Goal: Task Accomplishment & Management: Manage account settings

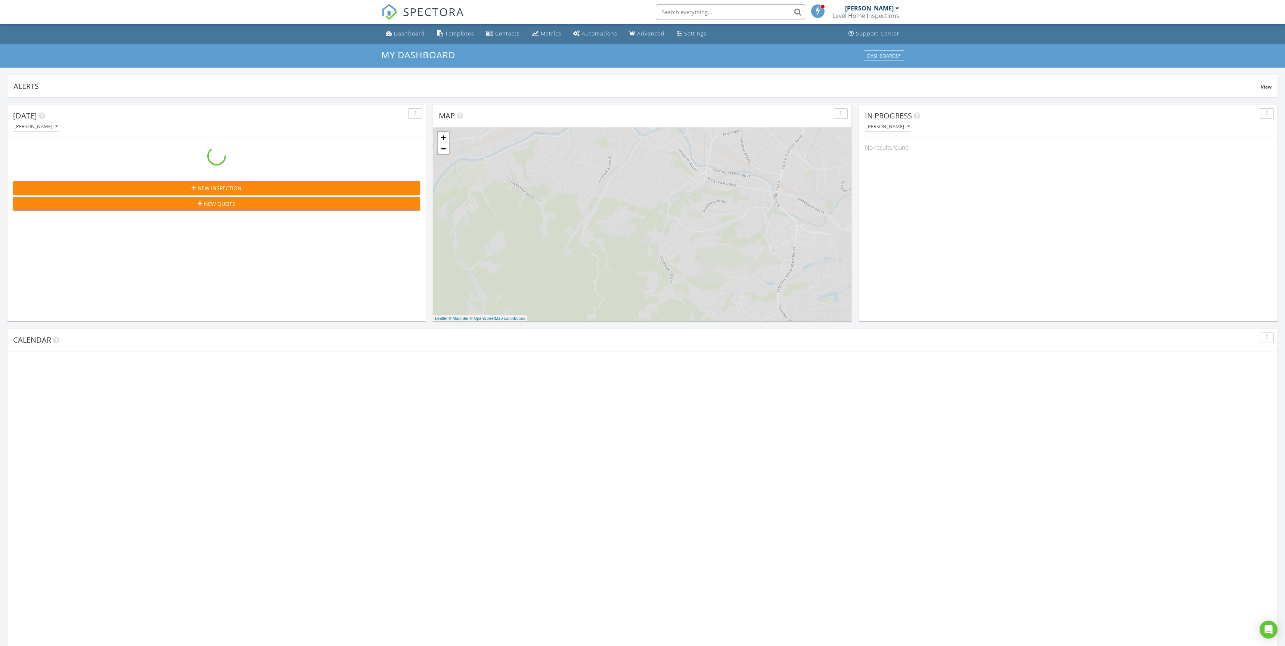
scroll to position [691, 1297]
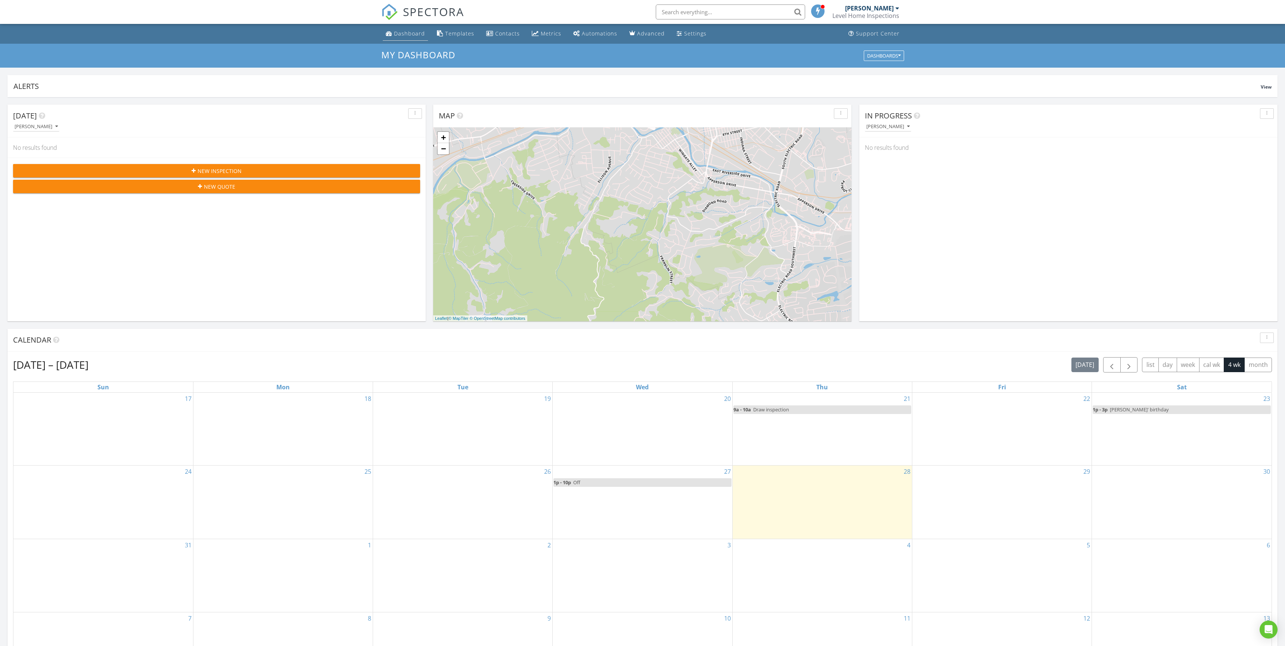
click at [406, 39] on link "Dashboard" at bounding box center [405, 34] width 45 height 14
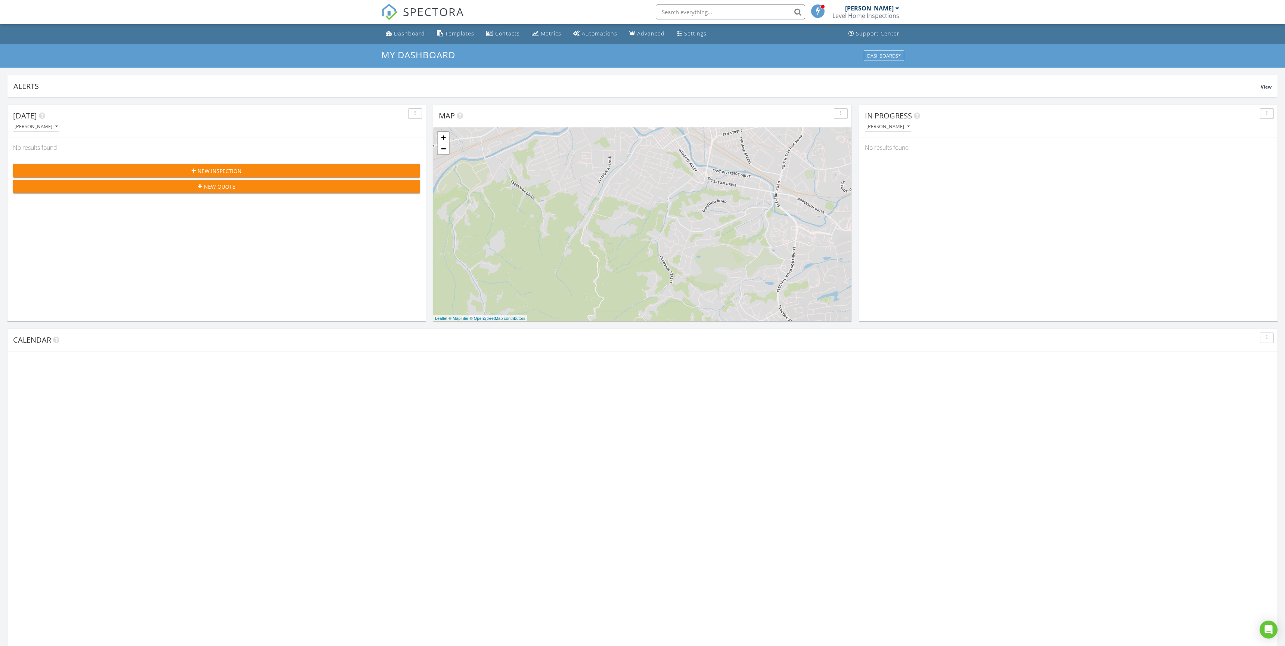
scroll to position [691, 1297]
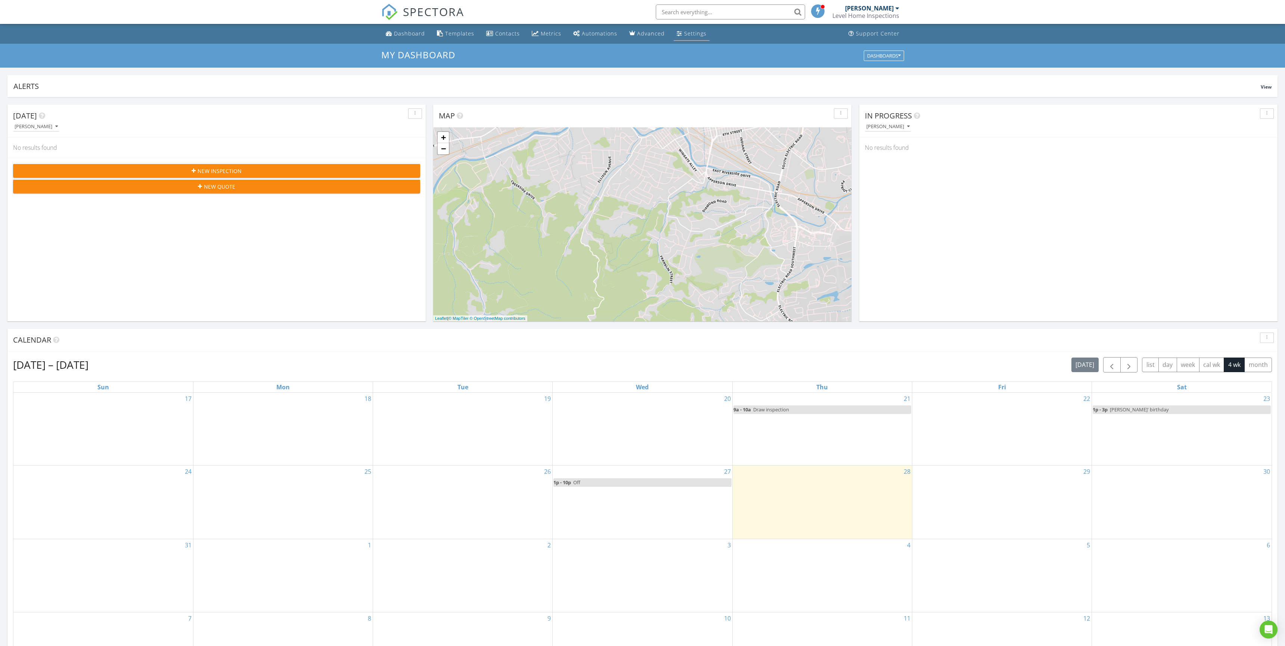
click at [677, 35] on div "Settings" at bounding box center [680, 33] width 6 height 6
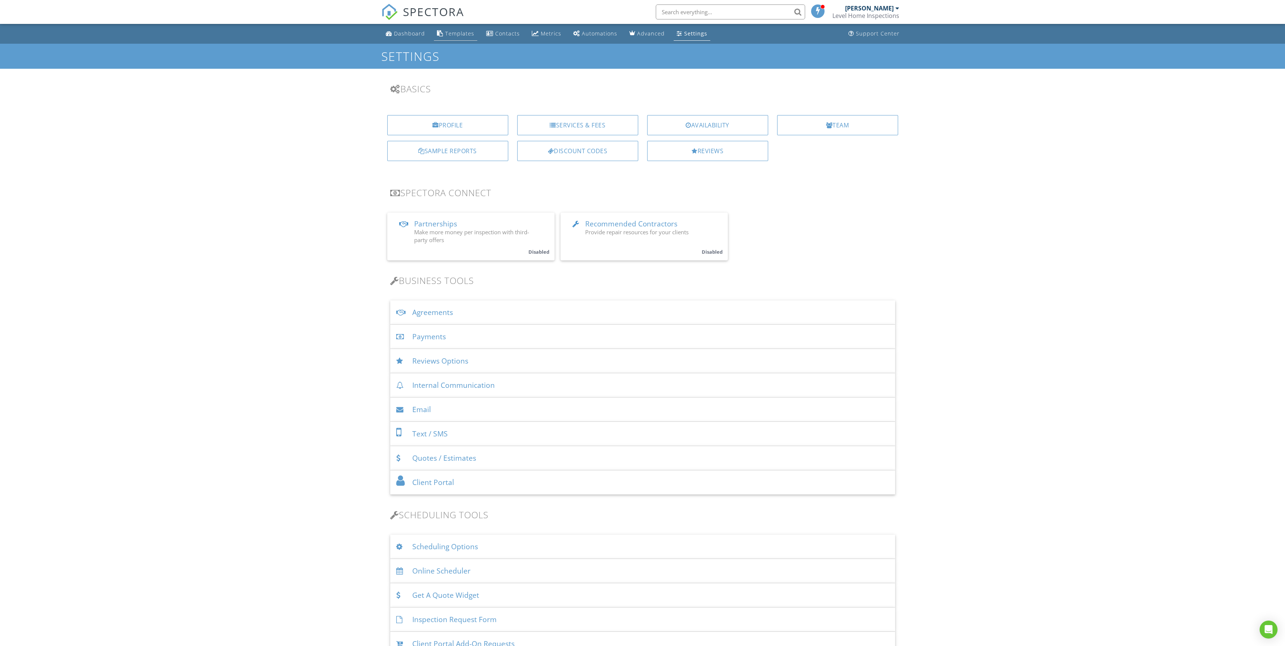
click at [445, 33] on div "Templates" at bounding box center [459, 33] width 29 height 7
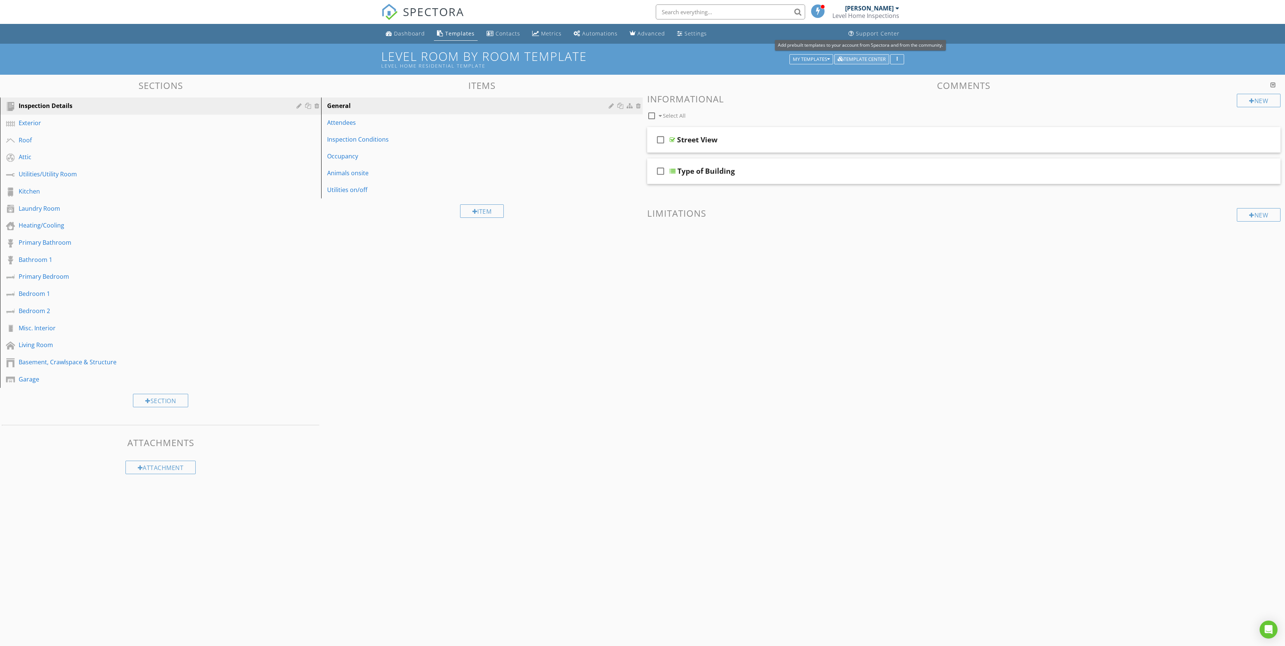
click at [869, 58] on div "Template Center" at bounding box center [862, 59] width 48 height 5
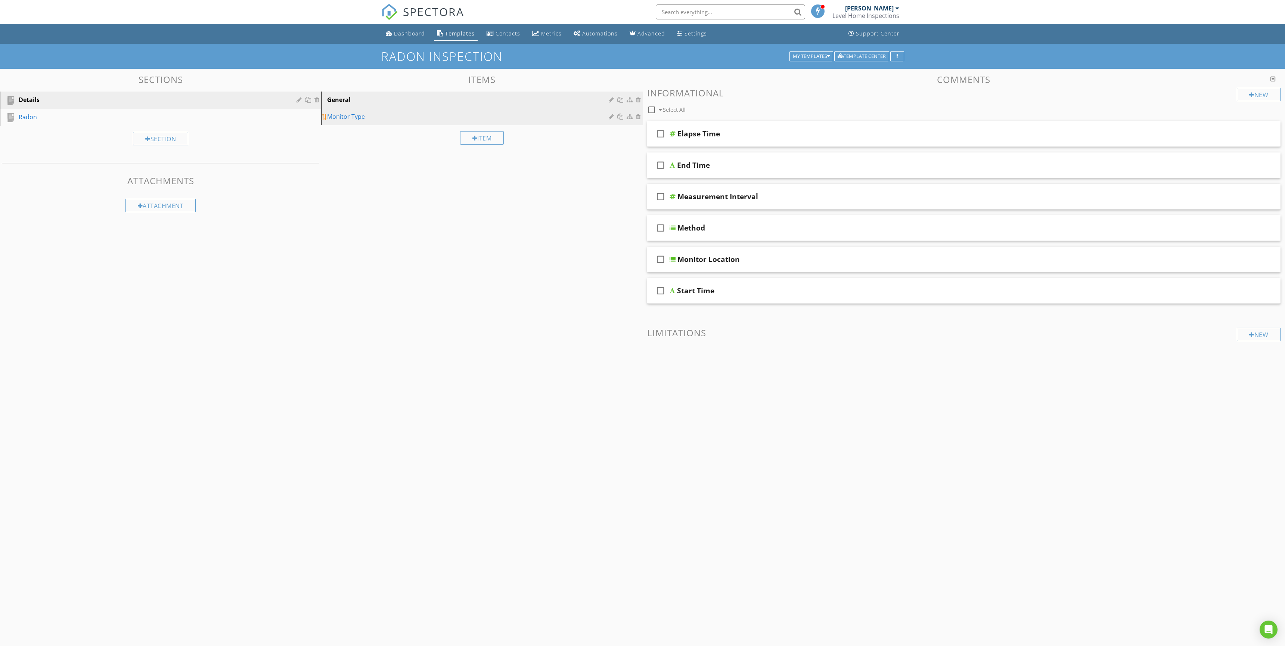
click at [355, 120] on div "Monitor Type" at bounding box center [469, 116] width 284 height 9
click at [661, 135] on icon "check_box_outline_blank" at bounding box center [661, 134] width 12 height 18
click at [661, 135] on icon "check_box" at bounding box center [661, 134] width 12 height 18
click at [362, 100] on div "General" at bounding box center [469, 99] width 284 height 9
click at [691, 262] on div "Monitor Location" at bounding box center [709, 259] width 62 height 9
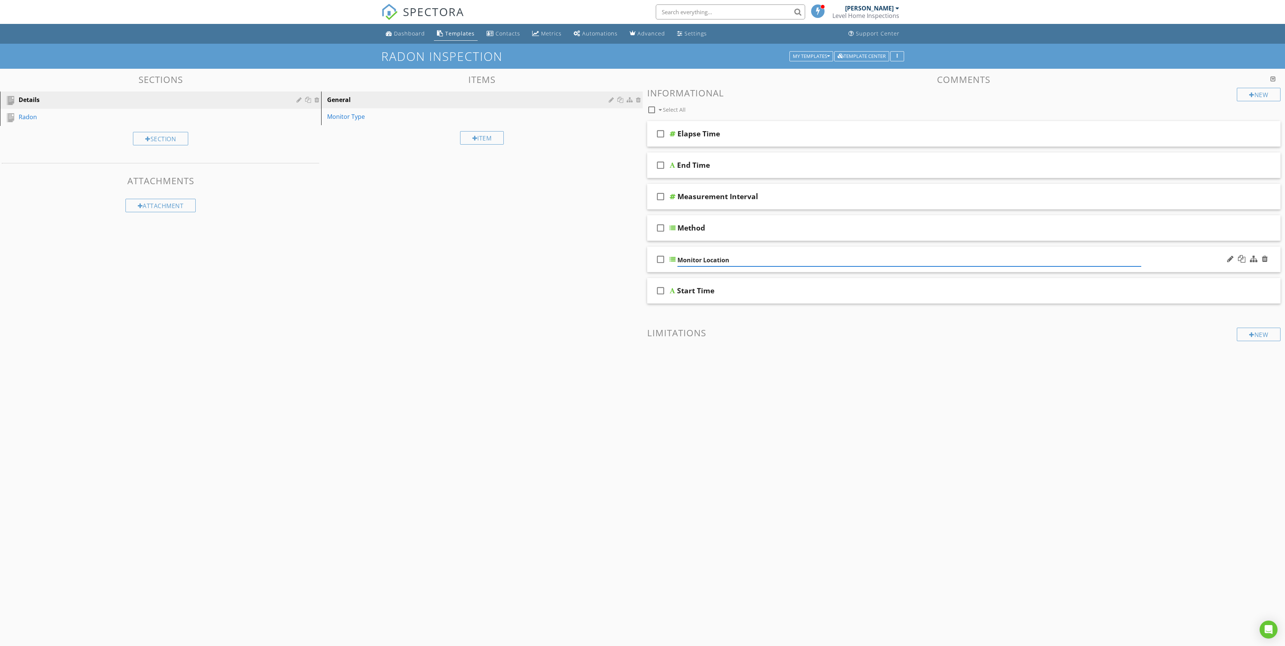
click at [684, 261] on input "Monitor Location" at bounding box center [910, 260] width 464 height 12
click at [675, 260] on div "check_box_outline_blank Monitor Location" at bounding box center [964, 260] width 634 height 26
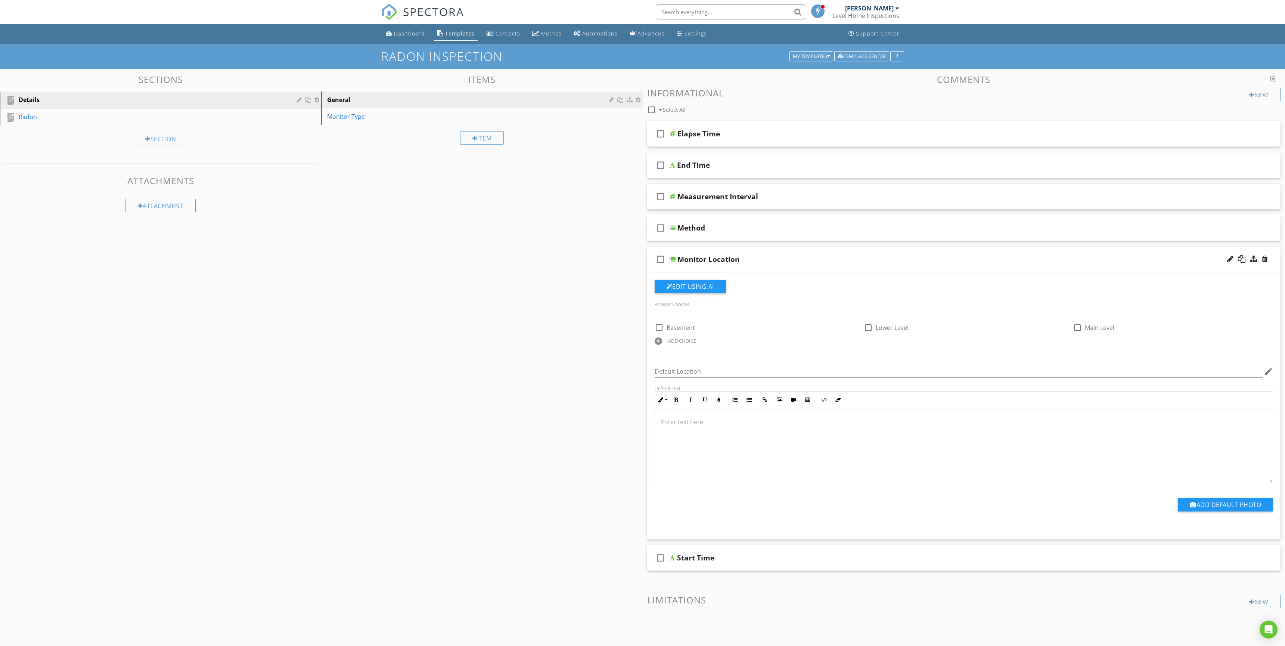
click at [675, 260] on div at bounding box center [673, 259] width 6 height 6
click at [674, 287] on button "Edit Using AI" at bounding box center [690, 286] width 71 height 13
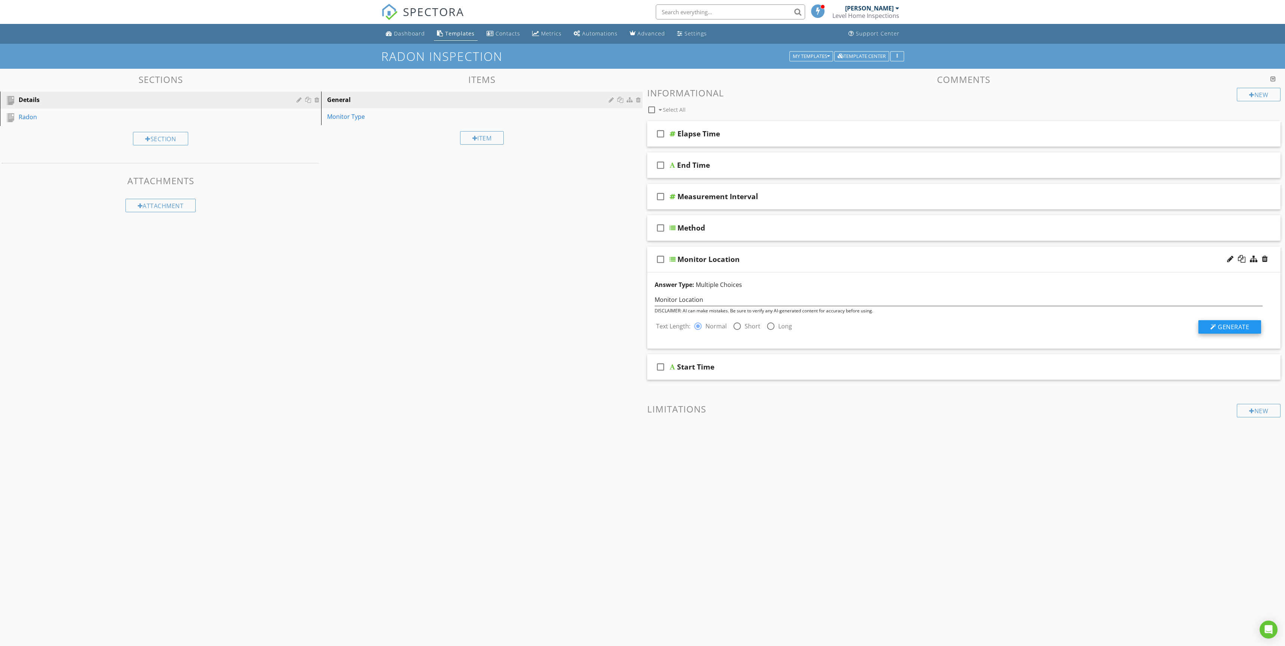
click at [1215, 328] on div at bounding box center [1214, 327] width 6 height 6
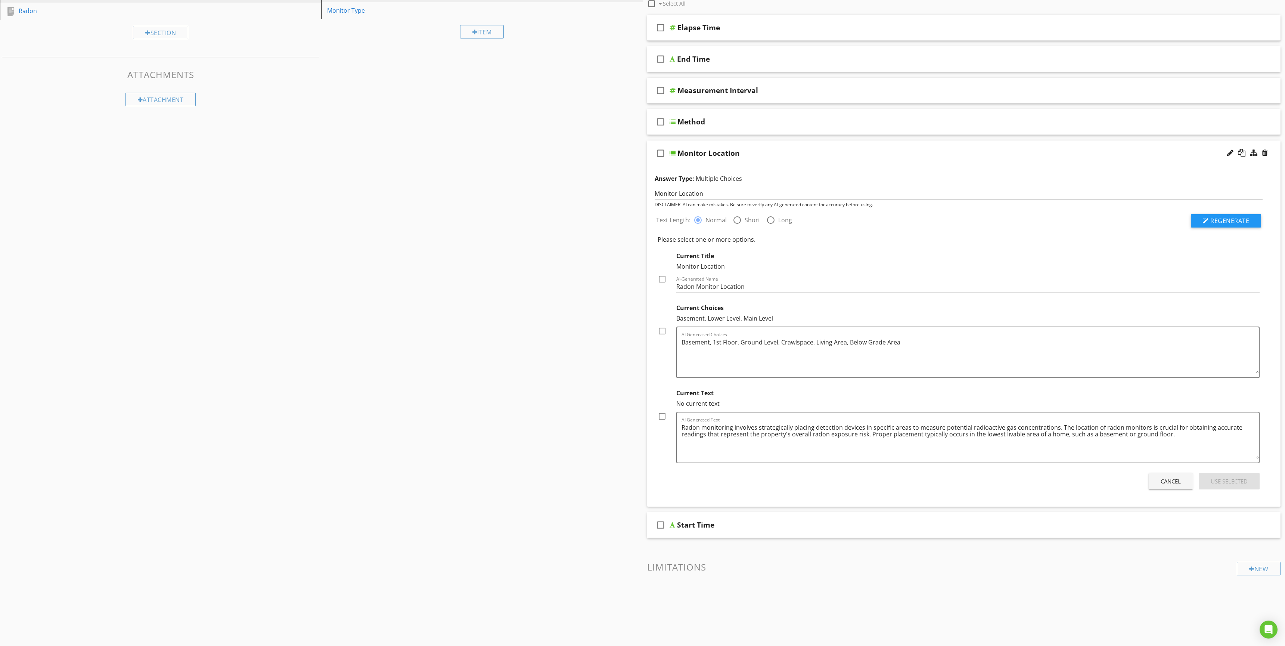
scroll to position [107, 0]
click at [645, 368] on div "Comments New Informational check_box_outline_blank Select All check_box_outline…" at bounding box center [964, 303] width 643 height 671
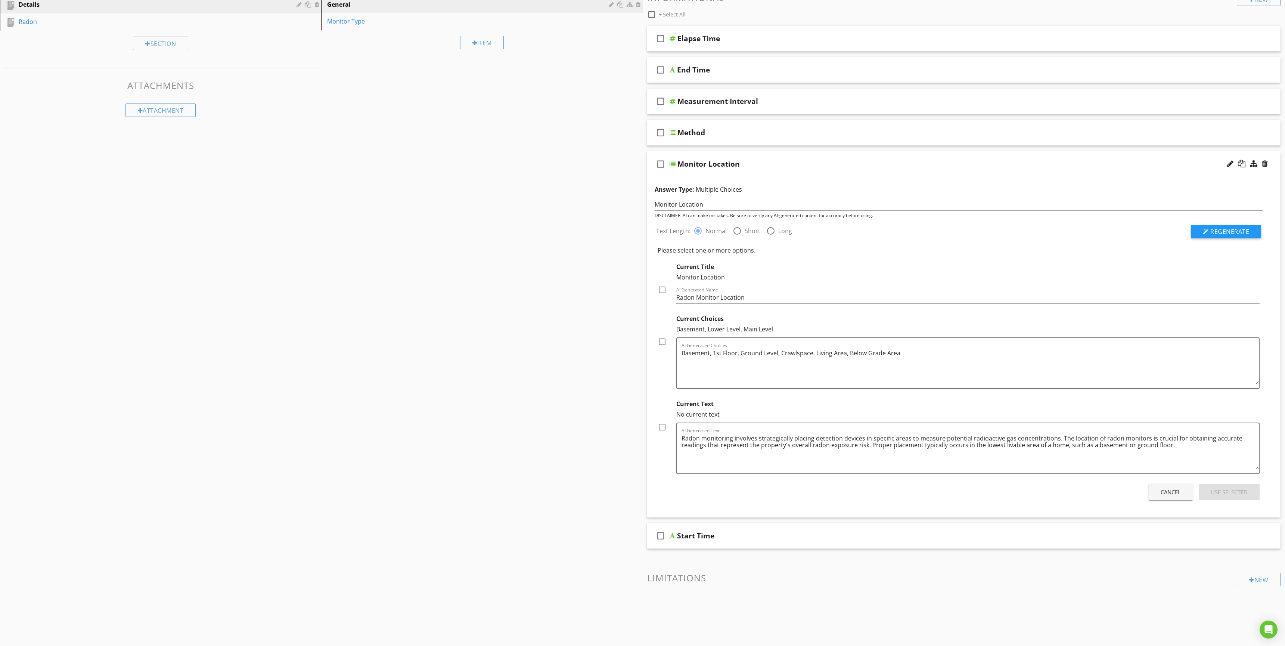
scroll to position [0, 0]
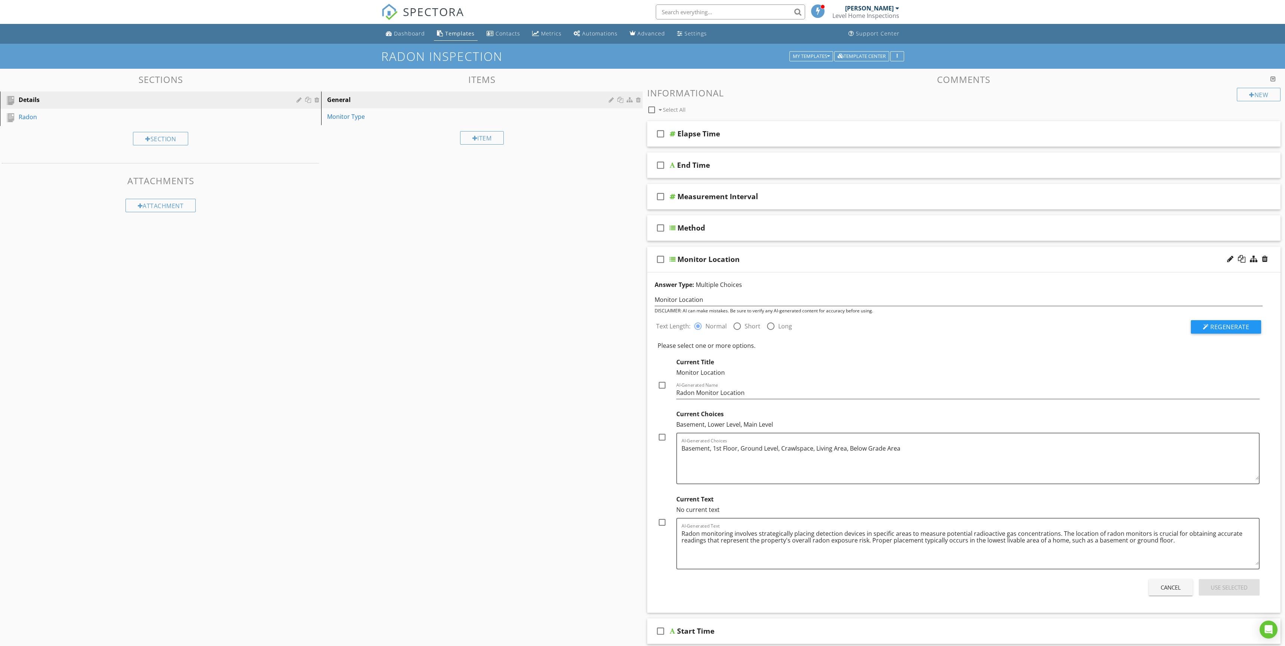
click at [661, 262] on icon "check_box_outline_blank" at bounding box center [661, 259] width 12 height 18
click at [660, 260] on icon "check_box" at bounding box center [661, 259] width 12 height 18
click at [685, 231] on div "Method" at bounding box center [692, 227] width 28 height 9
click at [676, 228] on div "check_box_outline_blank Method" at bounding box center [964, 228] width 634 height 26
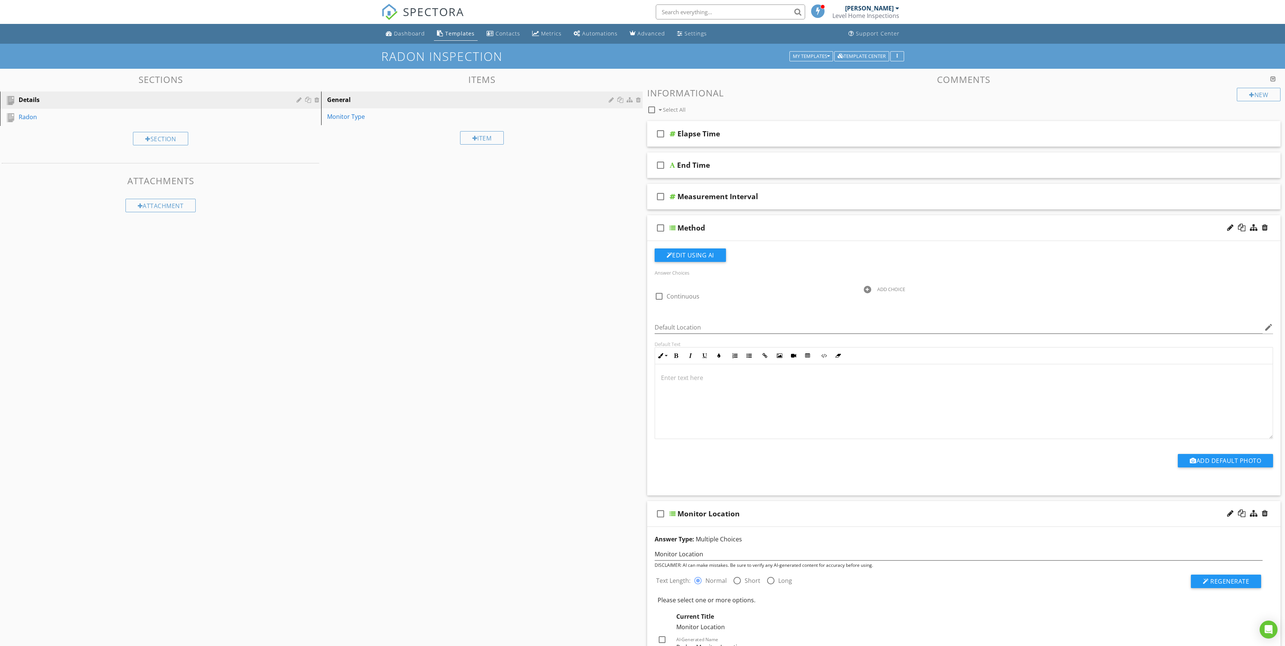
click at [674, 228] on div at bounding box center [673, 228] width 6 height 6
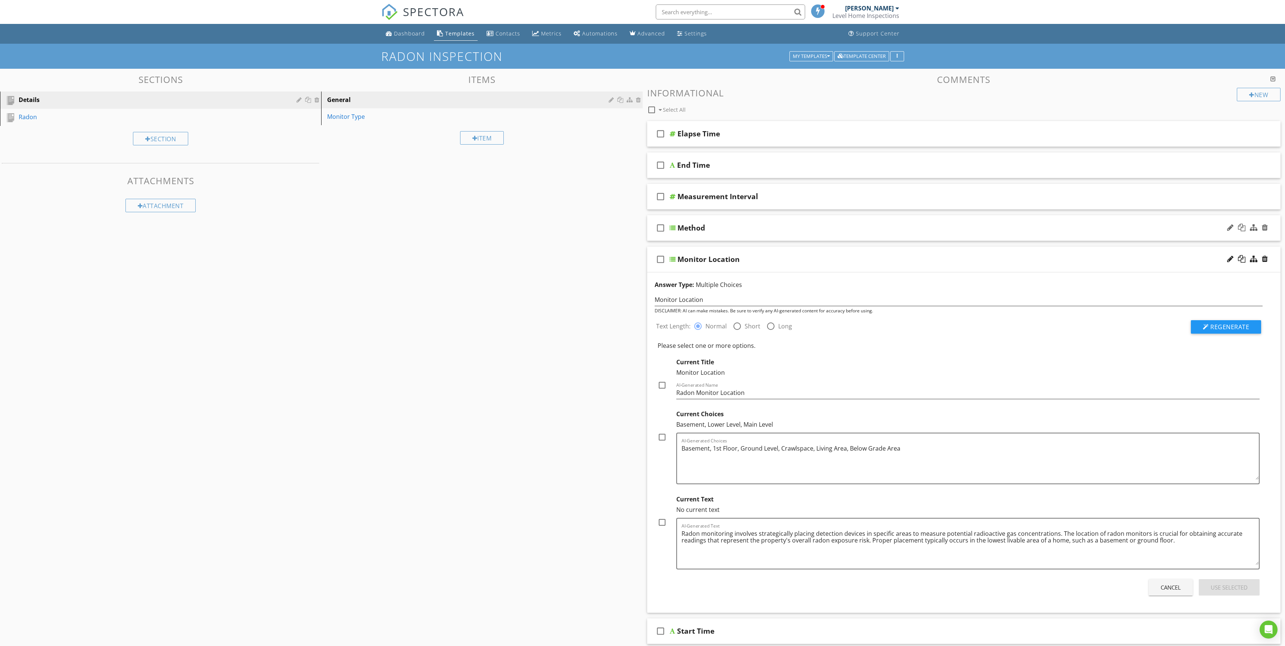
click at [674, 228] on div at bounding box center [673, 228] width 6 height 6
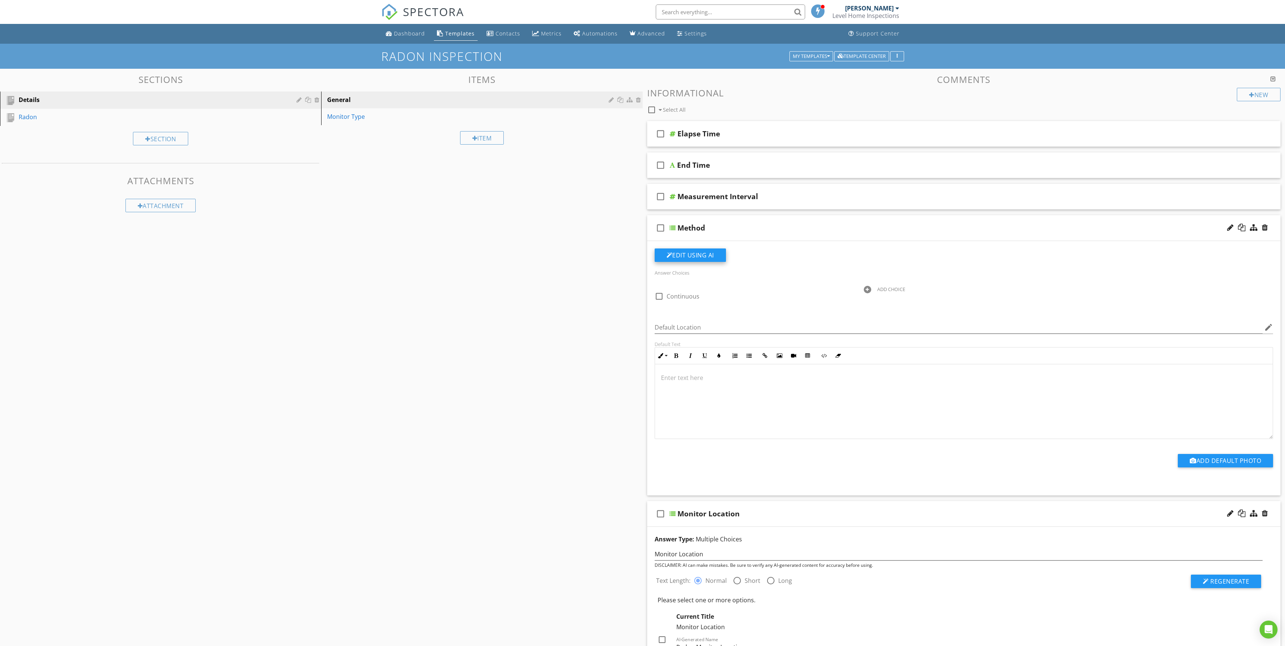
click at [676, 259] on button "Edit Using AI" at bounding box center [690, 254] width 71 height 13
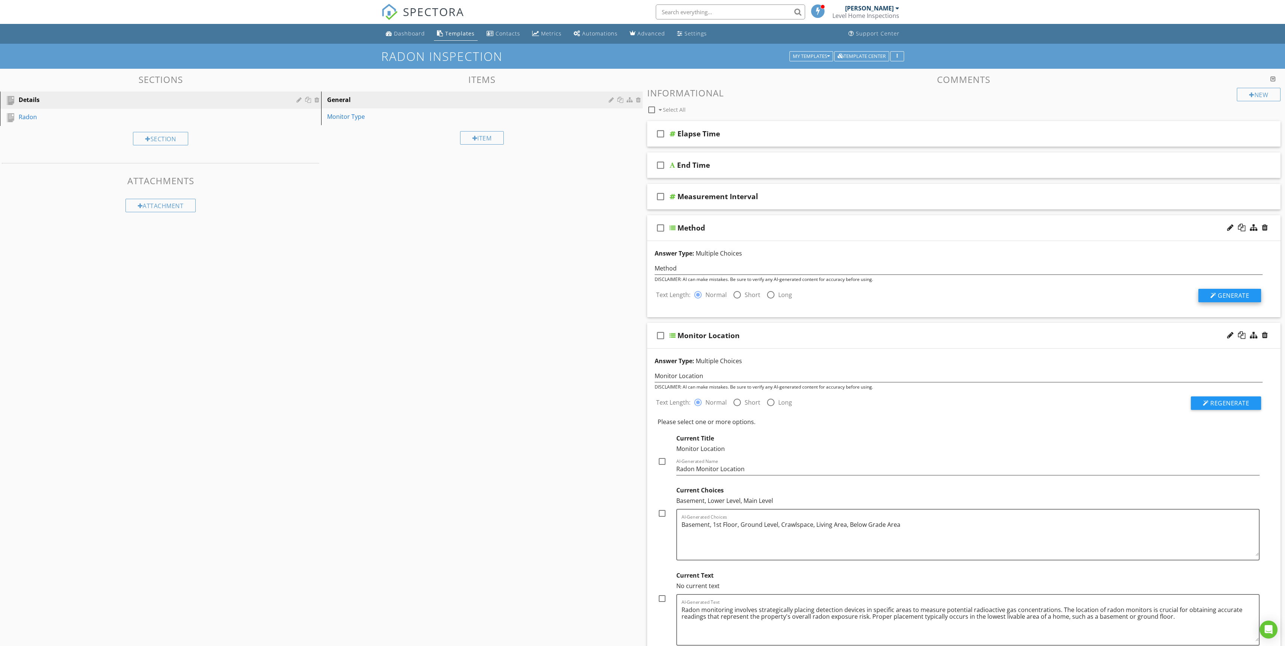
click at [1214, 295] on div at bounding box center [1214, 295] width 6 height 6
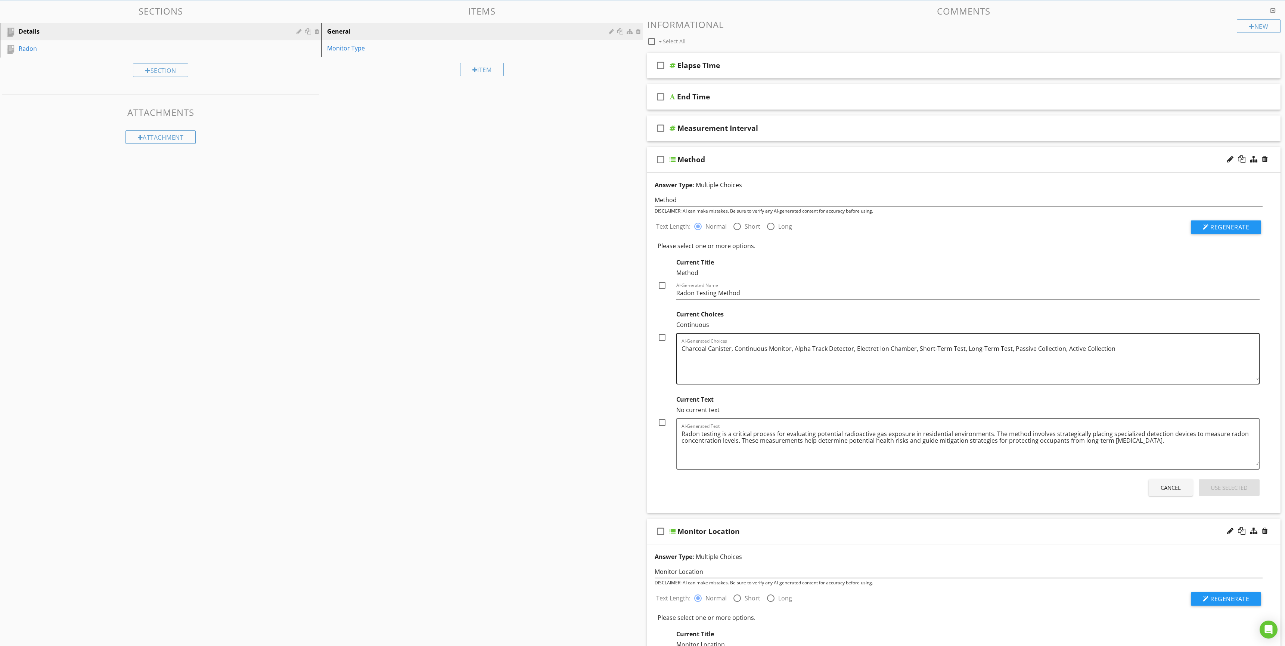
scroll to position [74, 0]
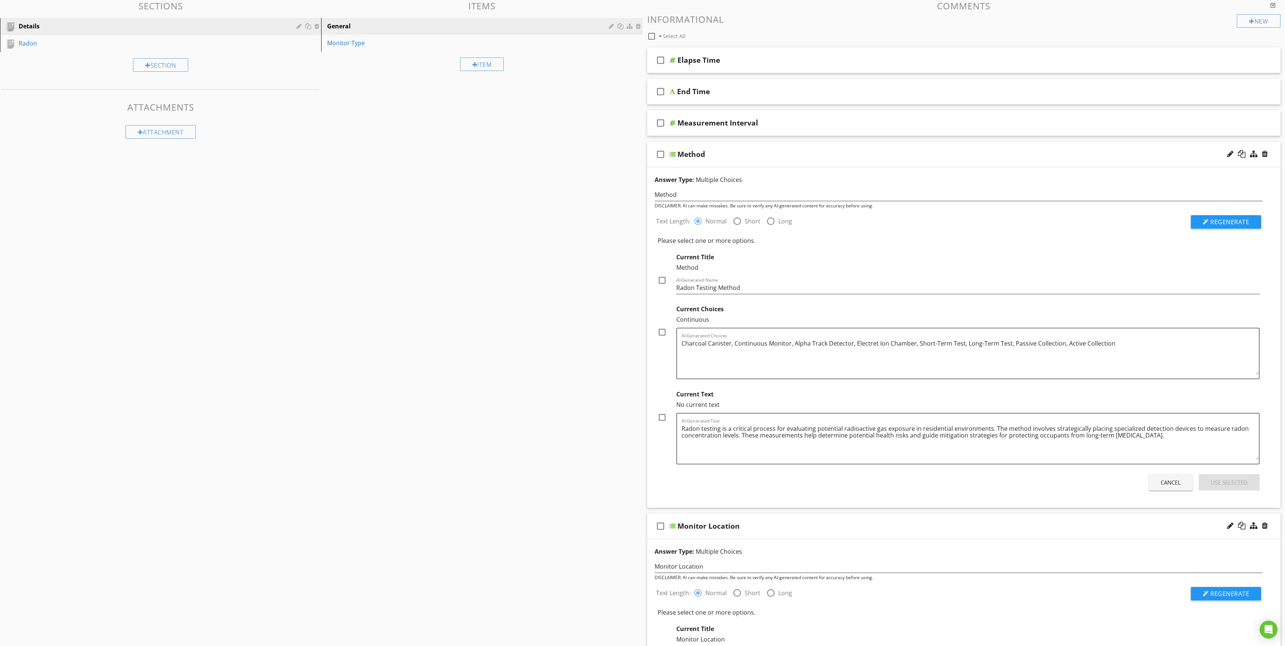
click at [1063, 484] on div "Cancel Use Selected" at bounding box center [959, 482] width 608 height 21
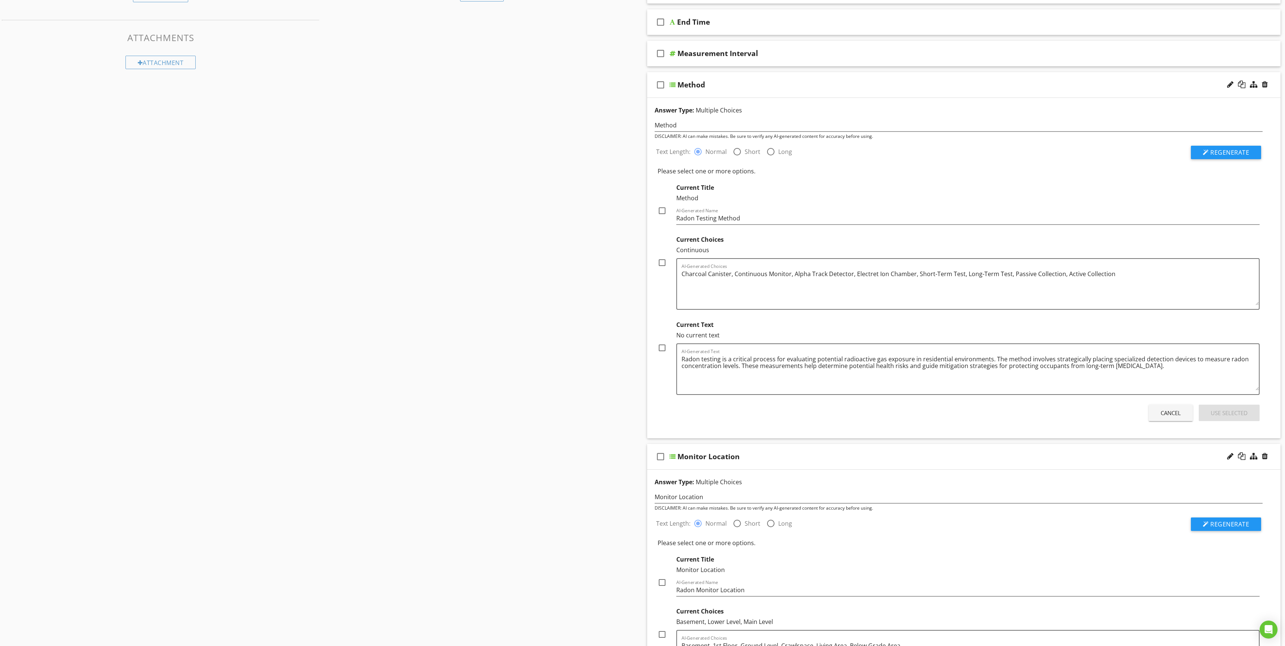
scroll to position [0, 0]
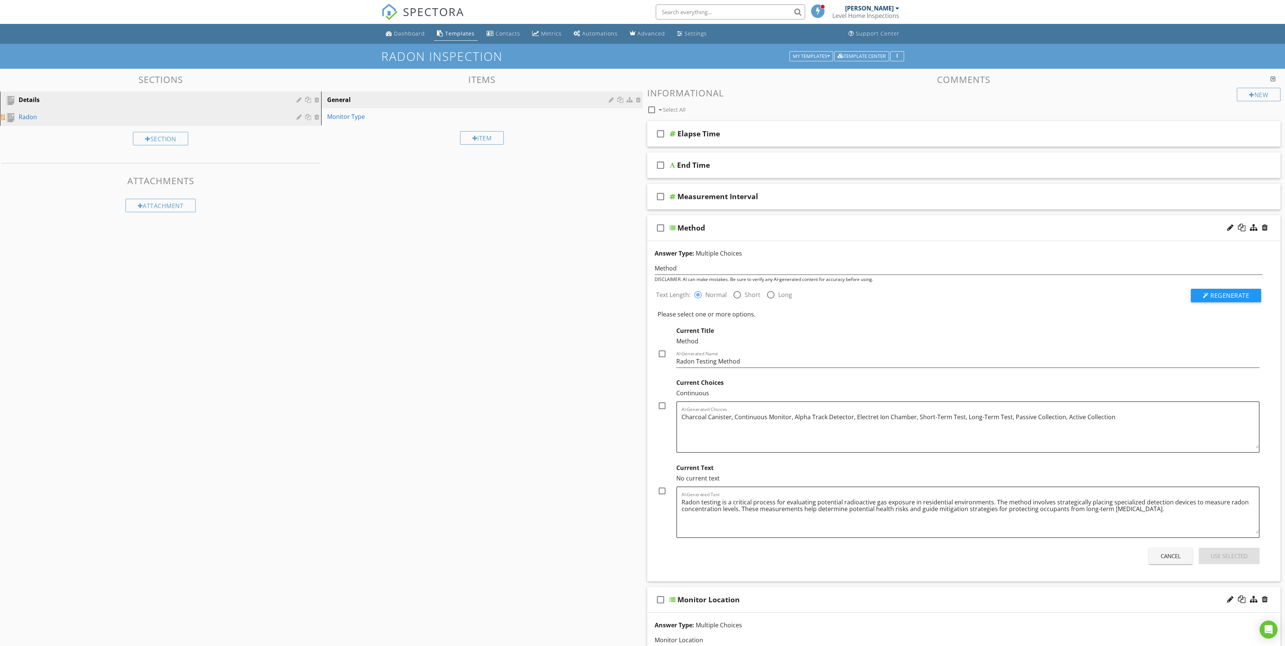
click at [38, 118] on div "Radon" at bounding box center [152, 116] width 267 height 9
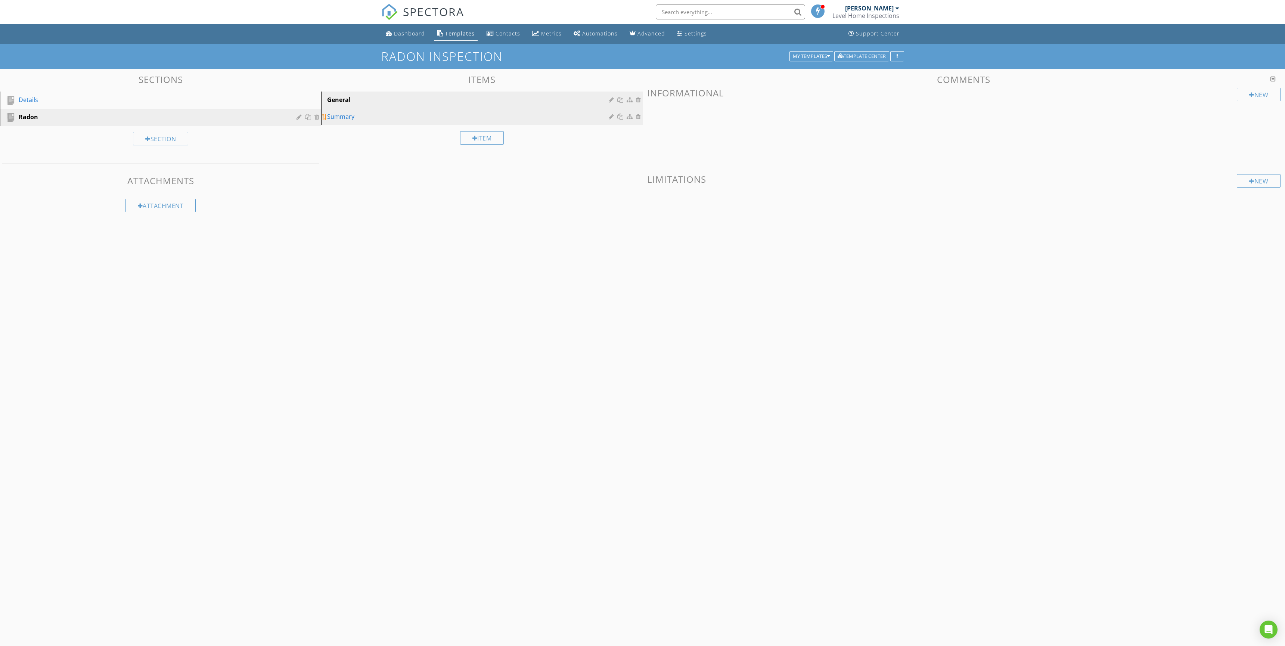
click at [401, 119] on div "Summary" at bounding box center [469, 116] width 284 height 9
click at [716, 134] on div "Average pCi/l" at bounding box center [701, 133] width 47 height 9
click at [697, 165] on div "EPA Resources" at bounding box center [703, 165] width 52 height 9
click at [674, 165] on div at bounding box center [673, 165] width 6 height 6
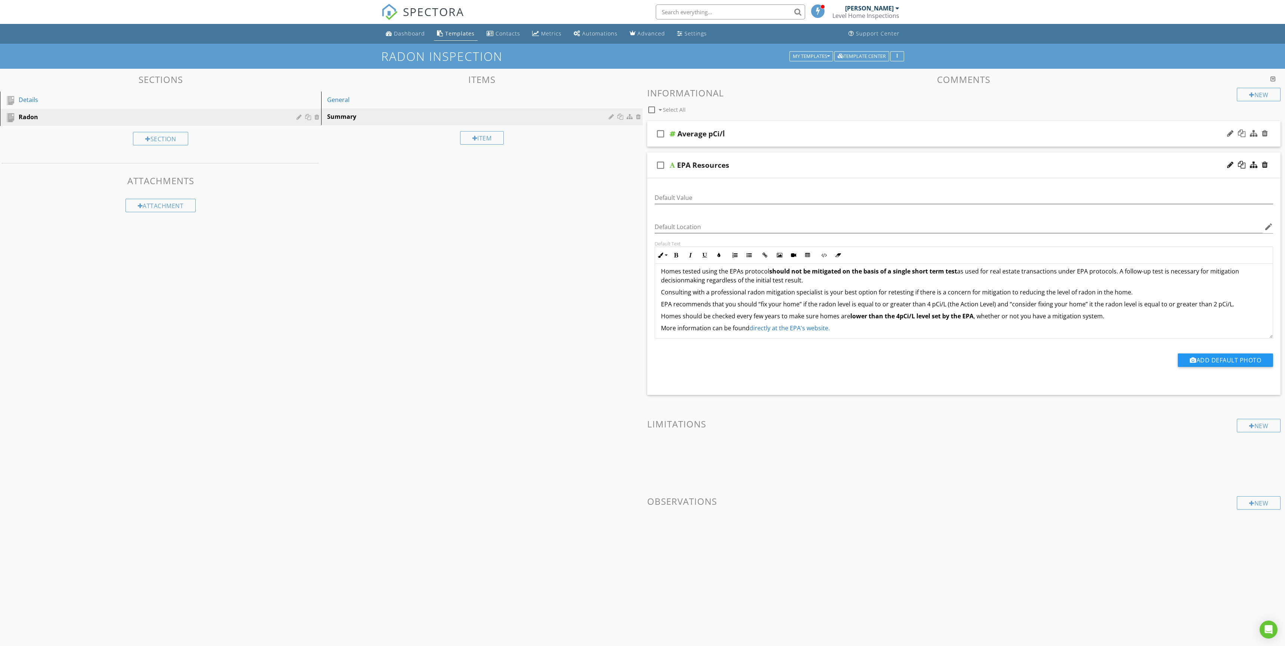
scroll to position [30, 0]
click at [569, 272] on div "Sections Details Radon Section Attachments Attachment Items General Summary Ite…" at bounding box center [642, 321] width 1285 height 505
click at [579, 253] on div "Sections Details Radon Section Attachments Attachment Items General Summary Ite…" at bounding box center [642, 321] width 1285 height 505
click at [579, 249] on div "Sections Details Radon Section Attachments Attachment Items General Summary Ite…" at bounding box center [642, 321] width 1285 height 505
click at [655, 160] on icon "check_box_outline_blank" at bounding box center [661, 165] width 12 height 18
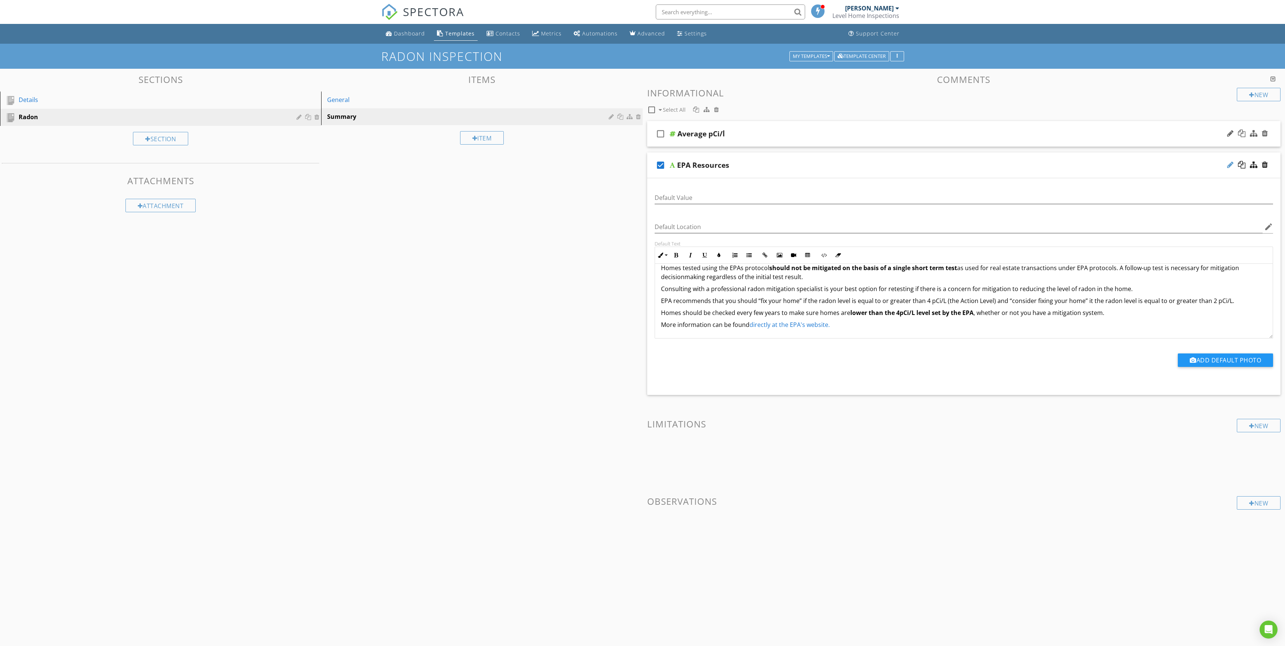
click at [1230, 166] on div at bounding box center [1230, 164] width 6 height 7
click at [1229, 166] on div at bounding box center [1230, 164] width 6 height 7
click at [1172, 164] on div "check_box EPA Resources" at bounding box center [964, 165] width 634 height 26
type textarea "<l>Ipsu dolors ametcons adip elitsed doei t incid-utlabor etdolo magn aliquae a…"
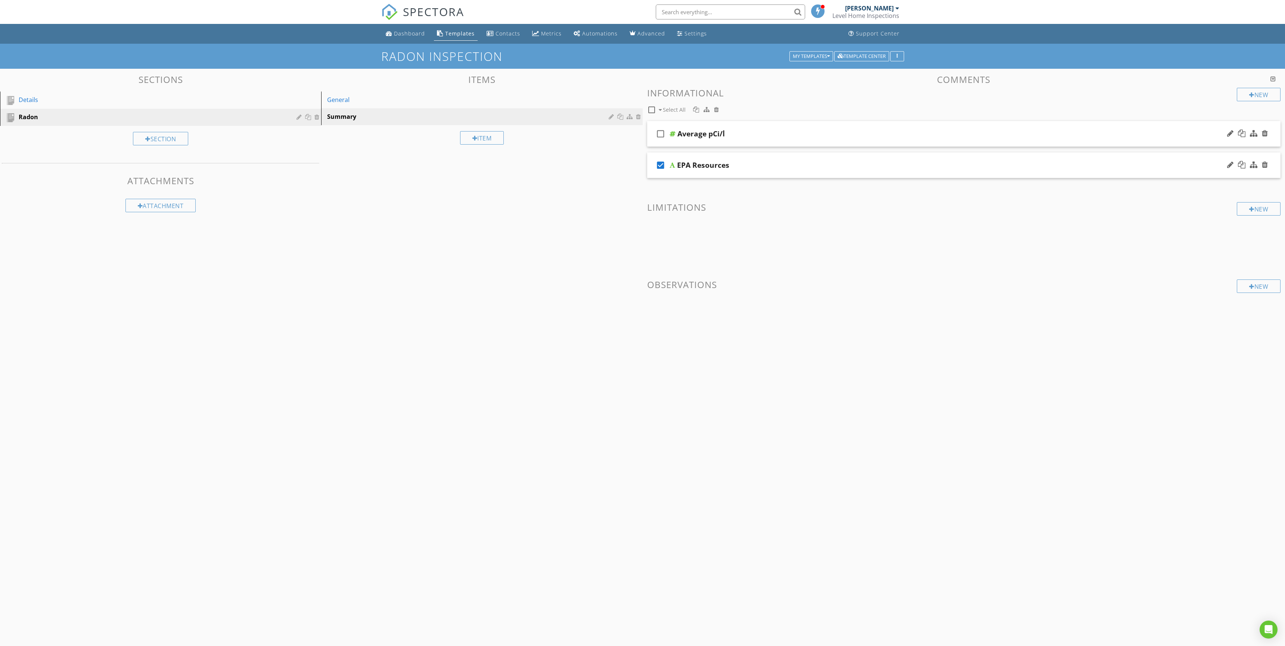
click at [1172, 164] on div "check_box EPA Resources" at bounding box center [964, 165] width 634 height 26
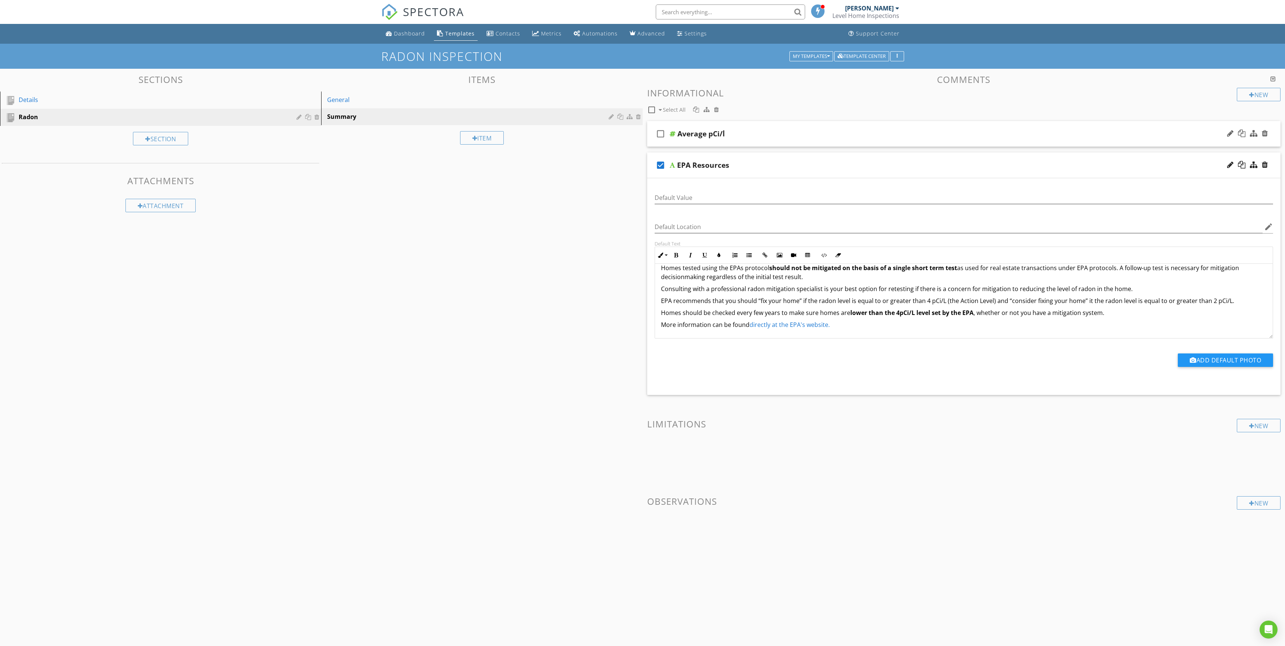
click at [814, 325] on link "directly at the EPA's website." at bounding box center [790, 324] width 80 height 8
click at [535, 260] on div "Sections Details Radon Section Attachments Attachment Items General Summary Ite…" at bounding box center [642, 321] width 1285 height 505
click at [30, 98] on div "Details" at bounding box center [152, 99] width 267 height 9
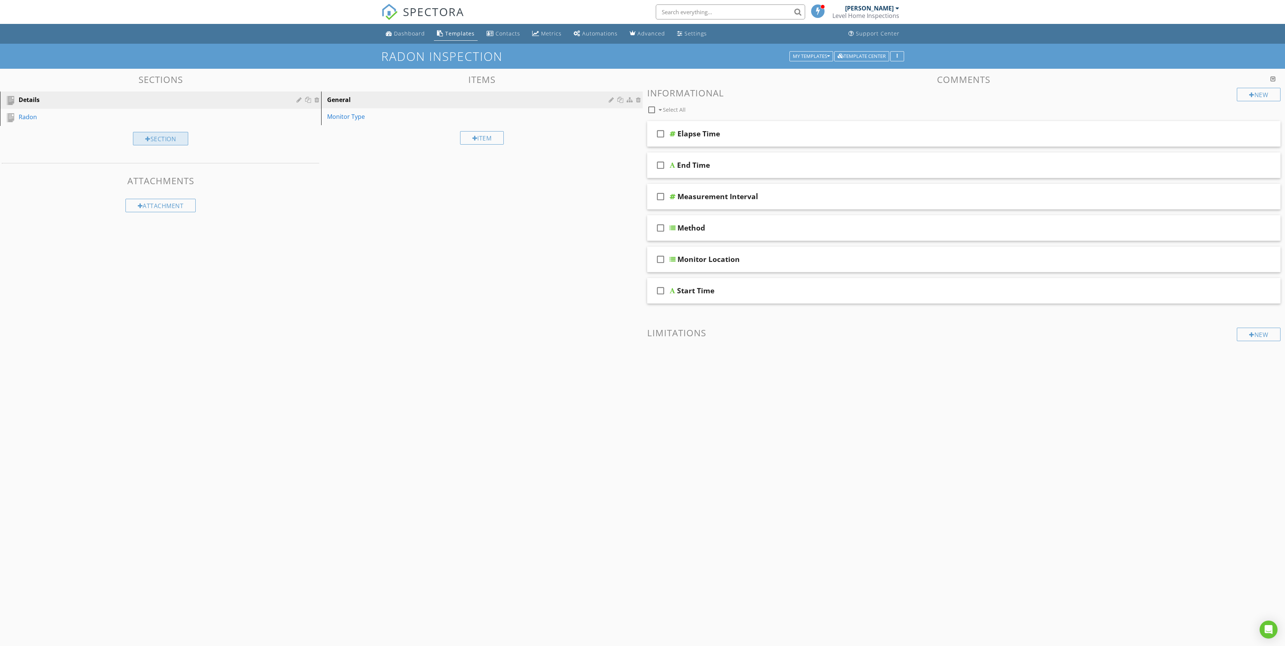
click at [161, 139] on div "Section" at bounding box center [160, 138] width 55 height 13
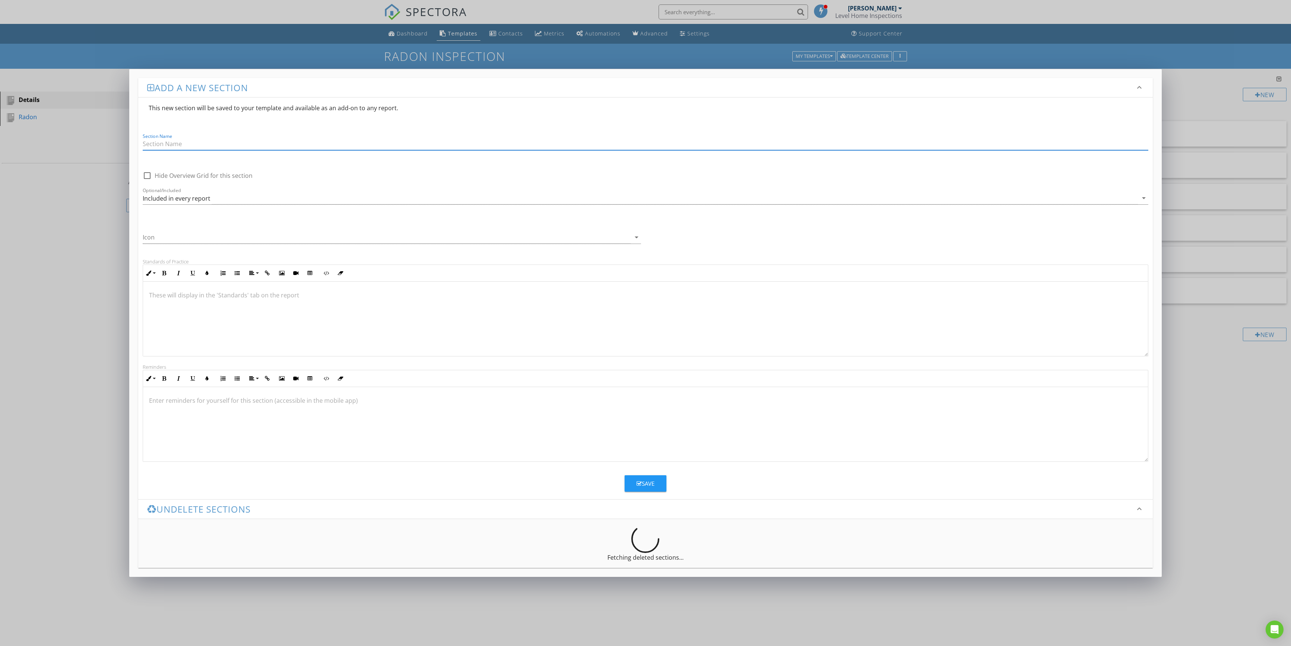
click at [173, 142] on input "Section Name" at bounding box center [646, 144] width 1006 height 12
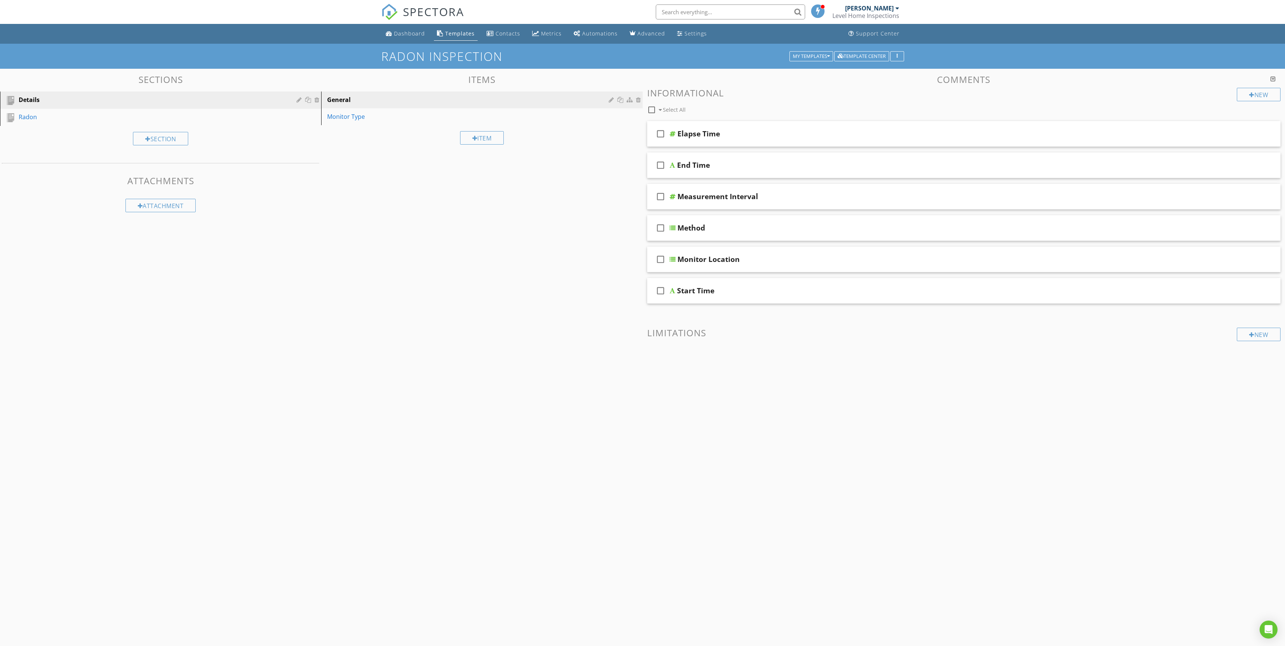
click at [75, 203] on div at bounding box center [642, 323] width 1285 height 646
click at [853, 43] on li "Support Center" at bounding box center [874, 34] width 60 height 20
click at [855, 57] on div "Template Center" at bounding box center [862, 56] width 48 height 5
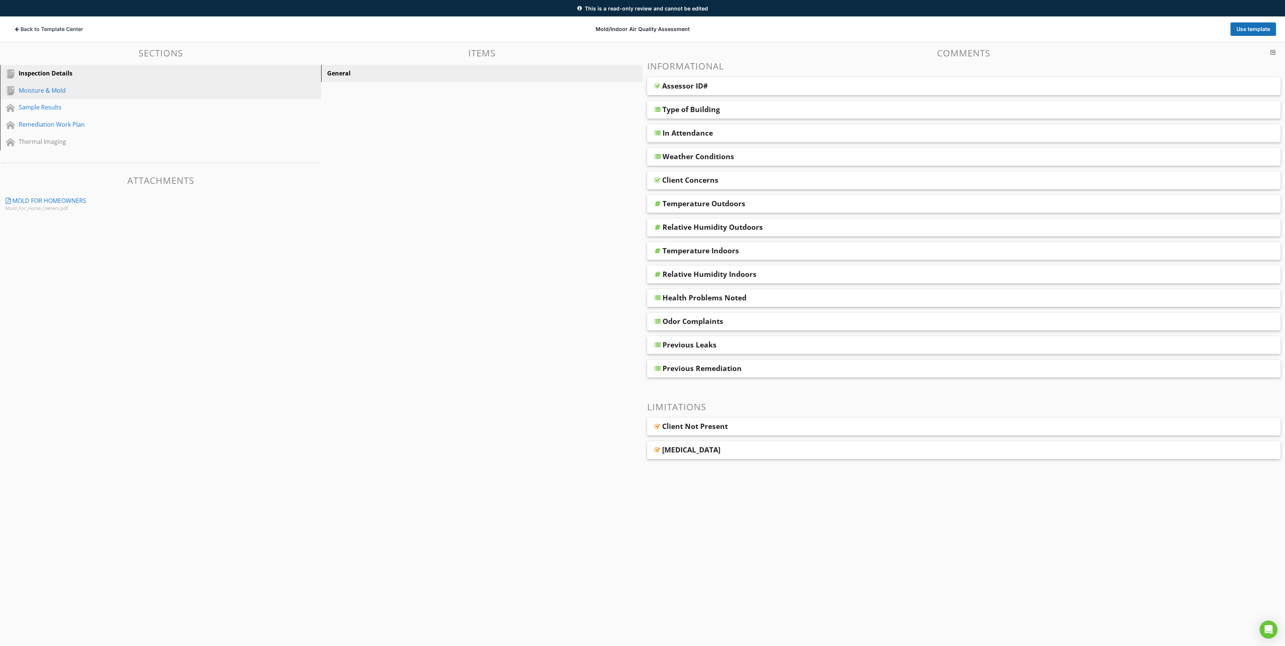
click at [62, 92] on div "Moisture & Mold" at bounding box center [152, 90] width 267 height 9
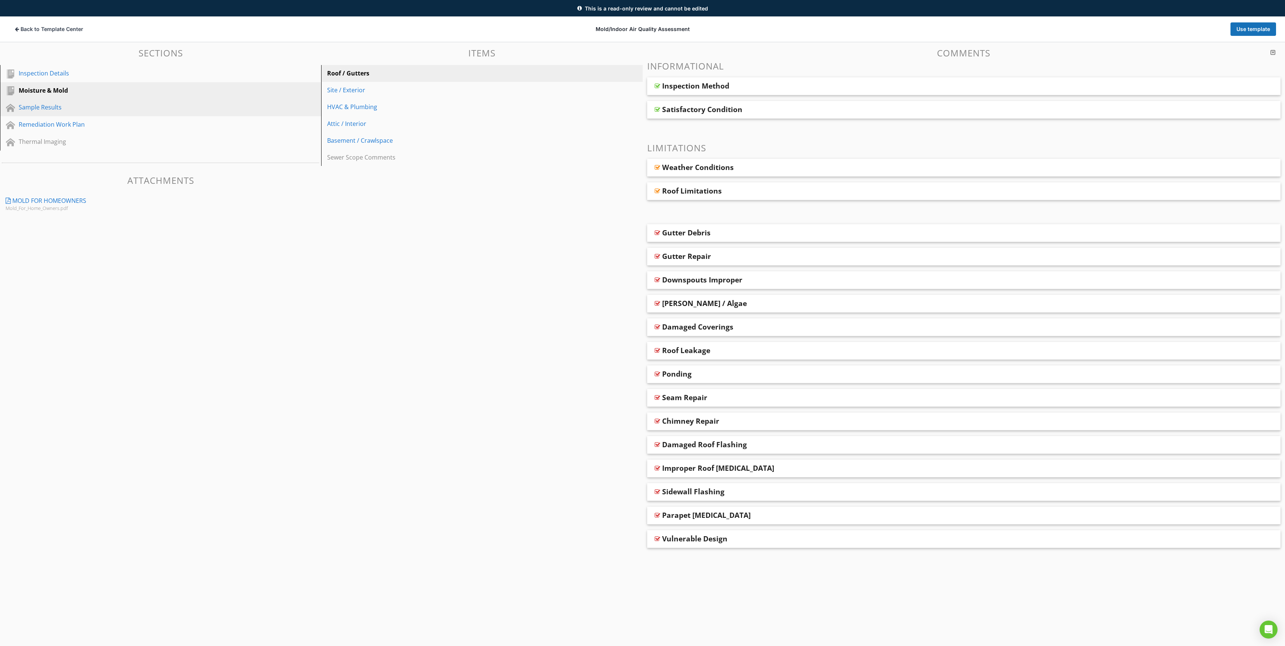
click at [56, 106] on div "Sample Results" at bounding box center [152, 107] width 267 height 9
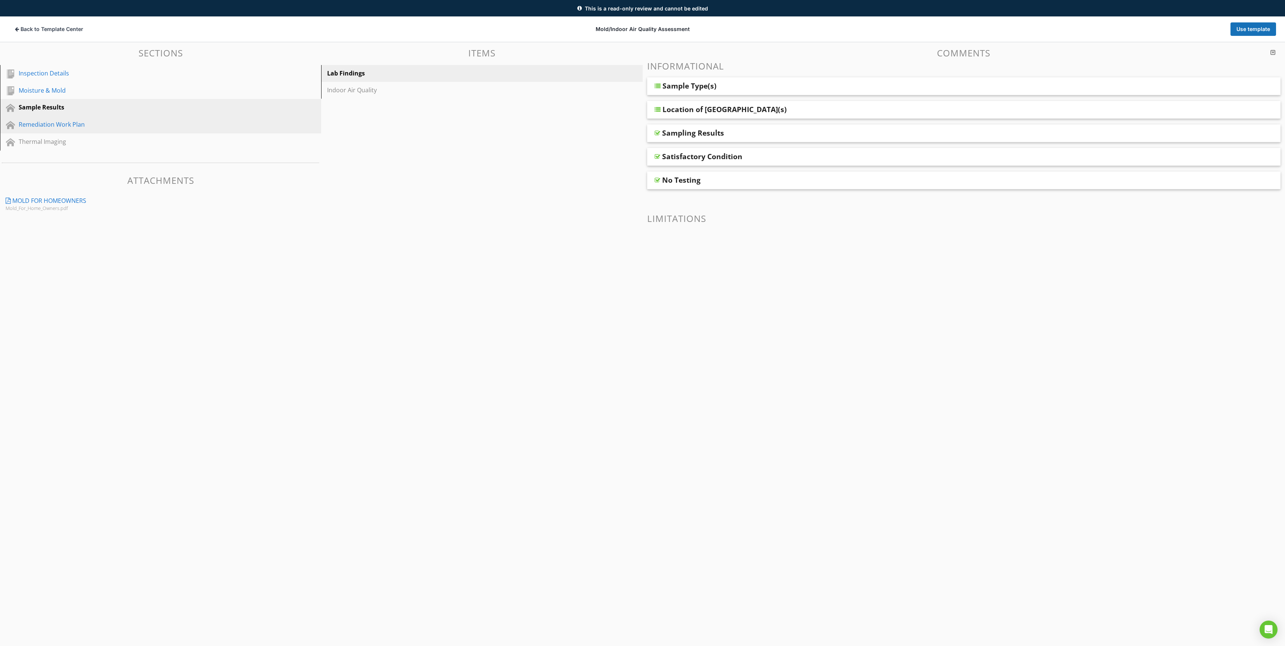
click at [56, 128] on div "Remediation Work Plan" at bounding box center [152, 124] width 267 height 9
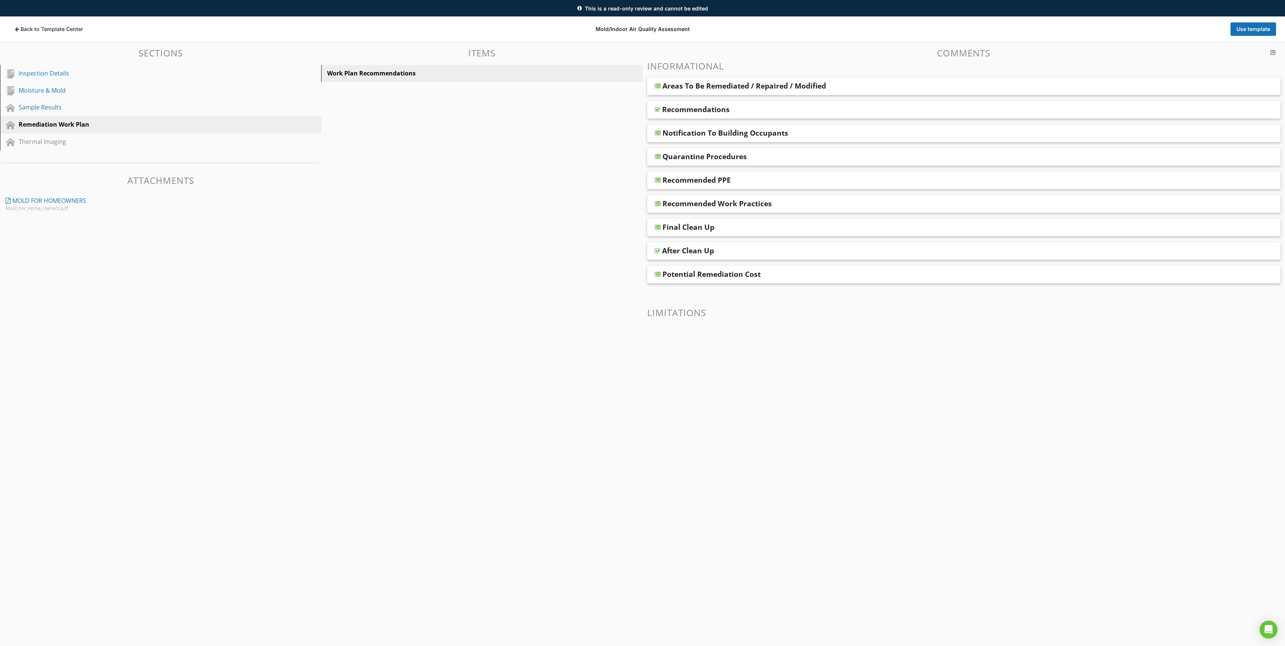
click at [714, 88] on div "Areas To Be Remediated / Repaired / Modified" at bounding box center [745, 85] width 164 height 9
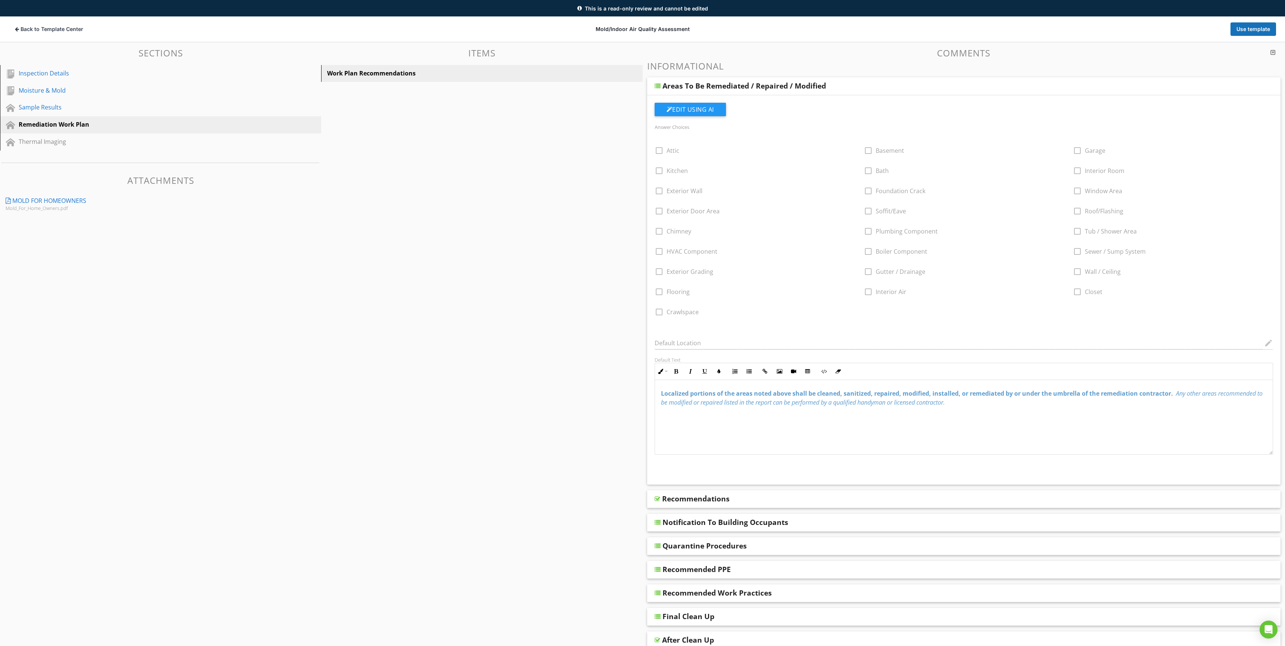
click at [708, 89] on div "Areas To Be Remediated / Repaired / Modified" at bounding box center [745, 85] width 164 height 9
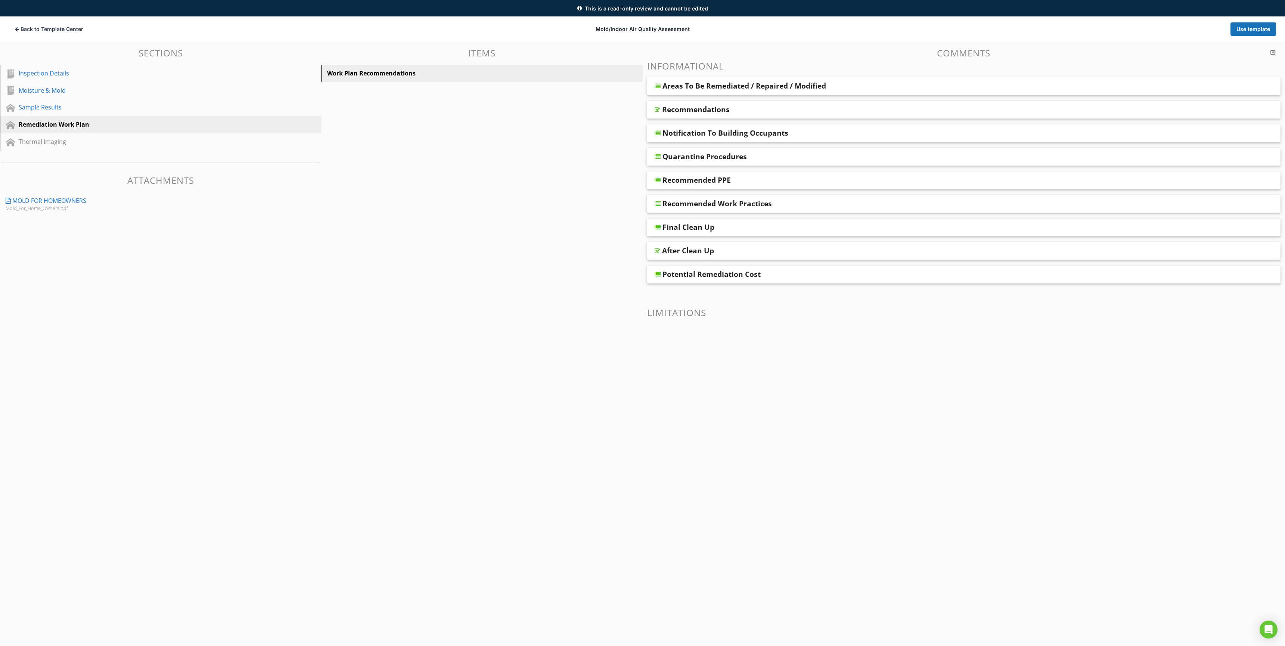
click at [703, 109] on div "Recommendations" at bounding box center [696, 109] width 68 height 9
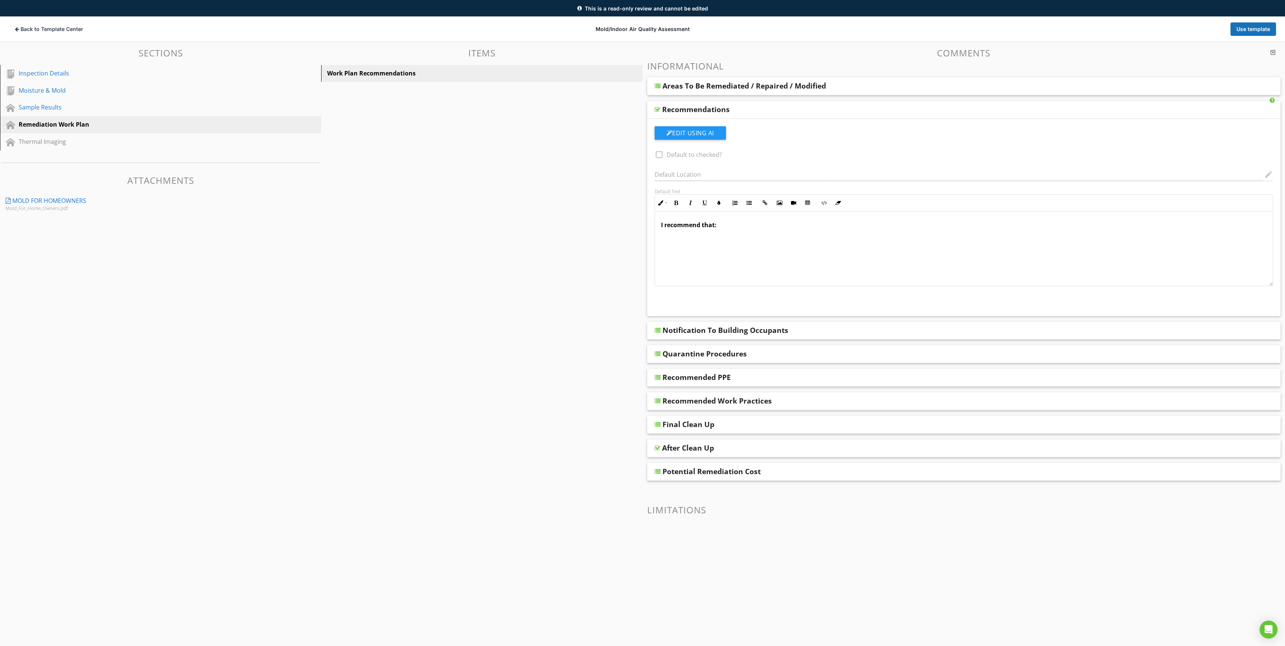
click at [703, 109] on div "Recommendations" at bounding box center [696, 109] width 68 height 9
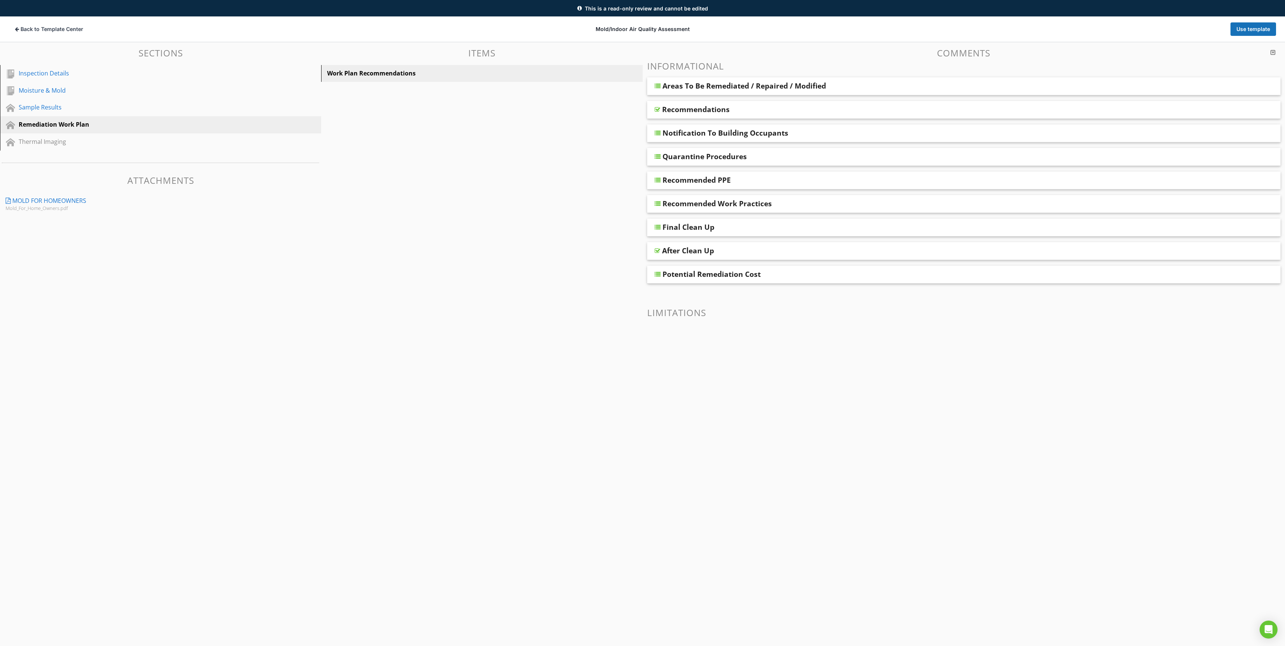
click at [704, 133] on div "Notification To Building Occupants" at bounding box center [726, 132] width 126 height 9
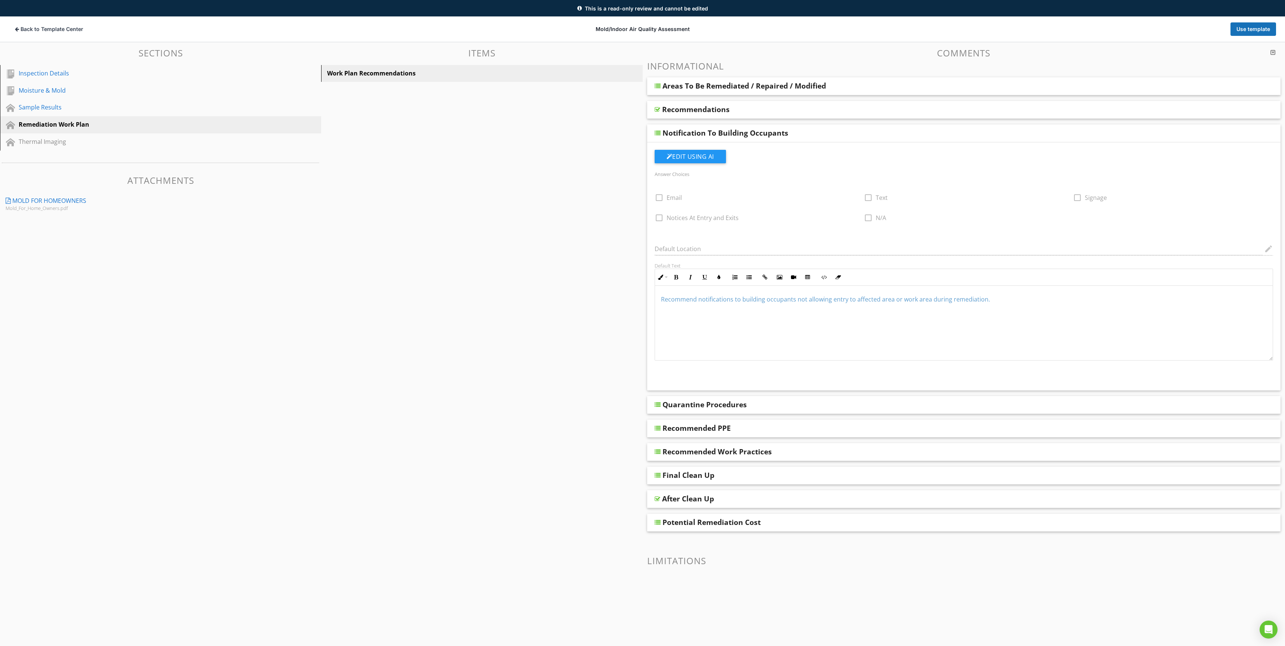
click at [704, 133] on div "Notification To Building Occupants" at bounding box center [726, 132] width 126 height 9
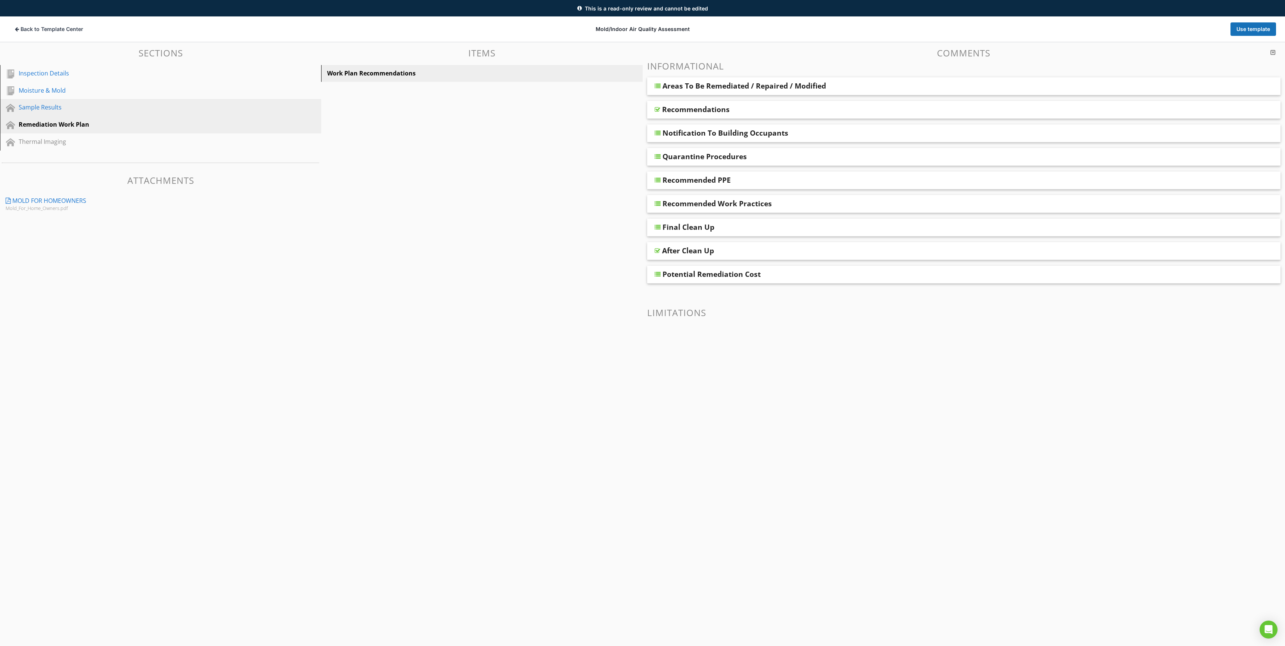
click at [52, 112] on div "Sample Results" at bounding box center [166, 108] width 295 height 10
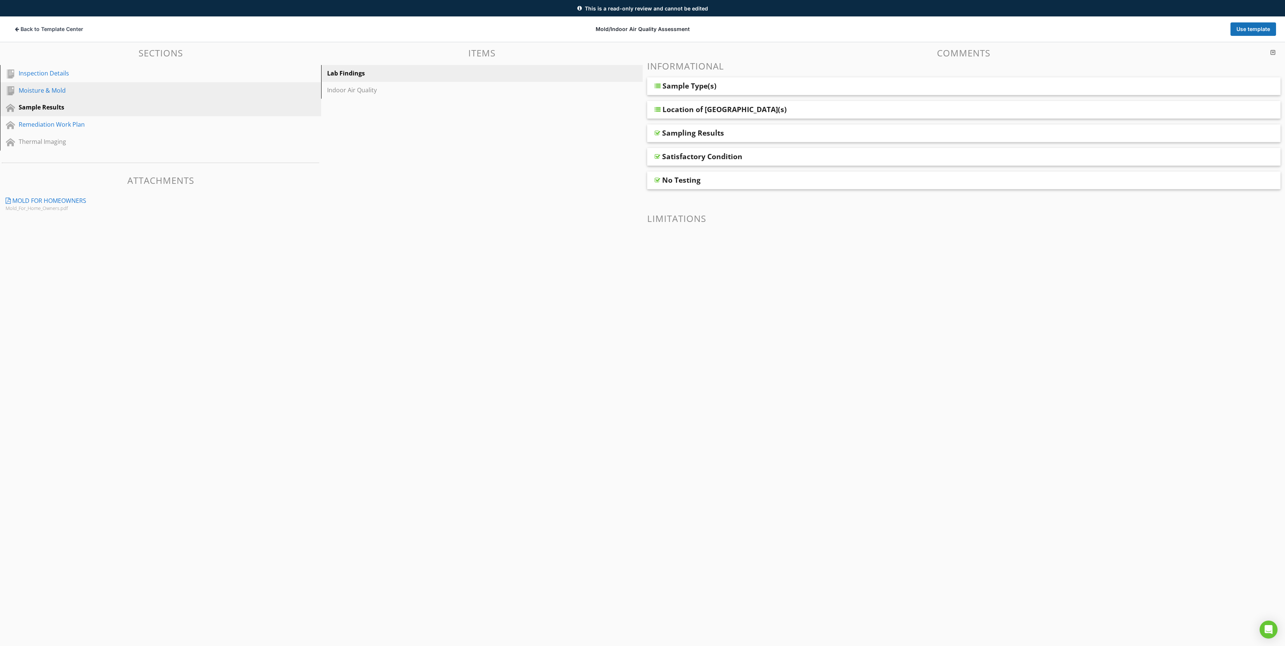
click at [55, 95] on div "Moisture & Mold" at bounding box center [166, 91] width 295 height 10
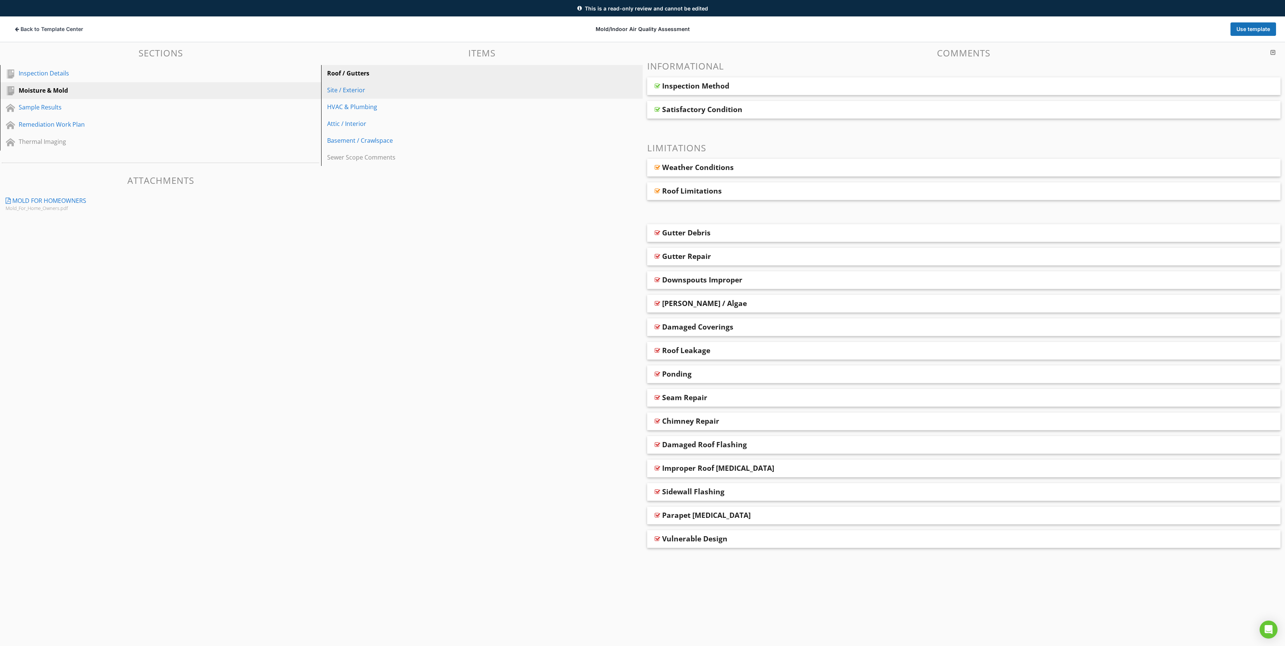
click at [477, 97] on link "Site / Exterior" at bounding box center [482, 90] width 319 height 16
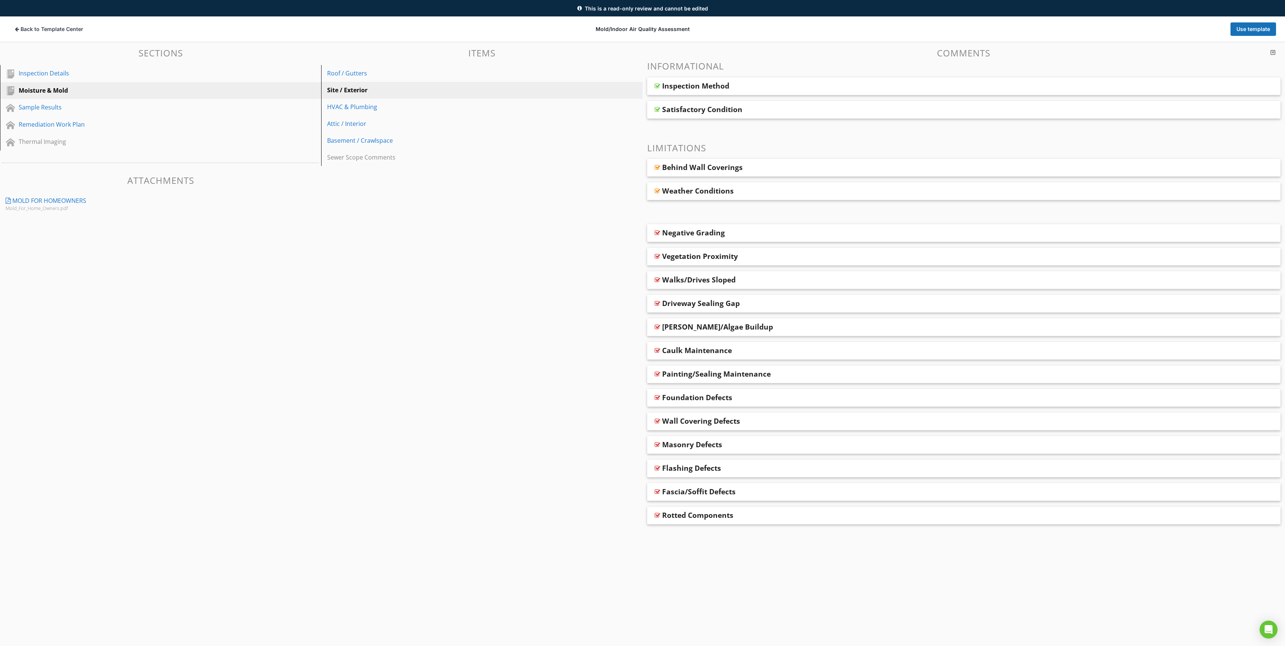
click at [720, 84] on div "Inspection Method" at bounding box center [695, 85] width 67 height 9
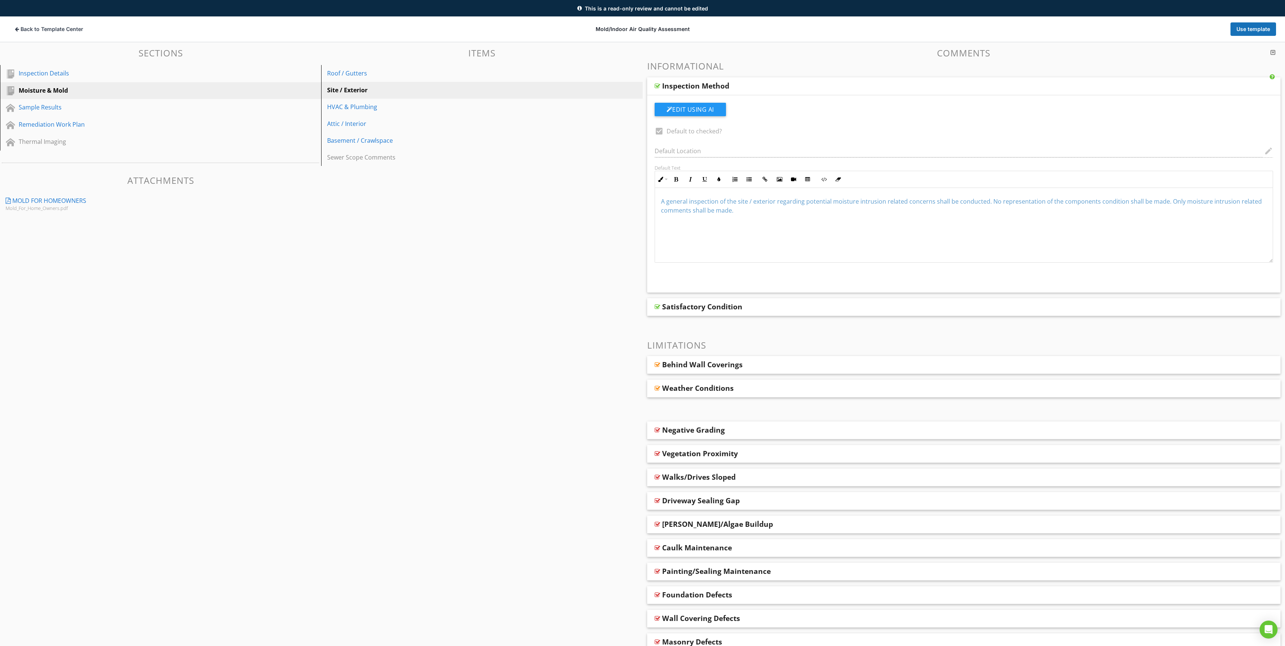
click at [712, 85] on div "Inspection Method" at bounding box center [695, 85] width 67 height 9
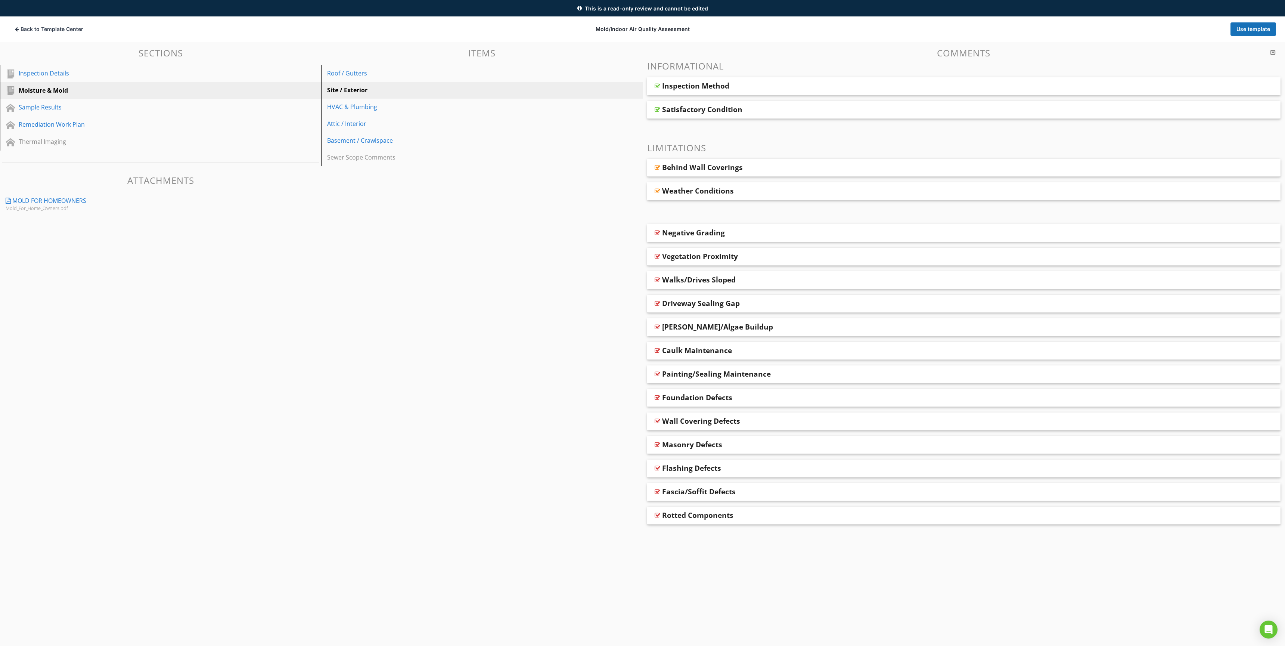
click at [706, 112] on div "Satisfactory Condition" at bounding box center [702, 109] width 80 height 9
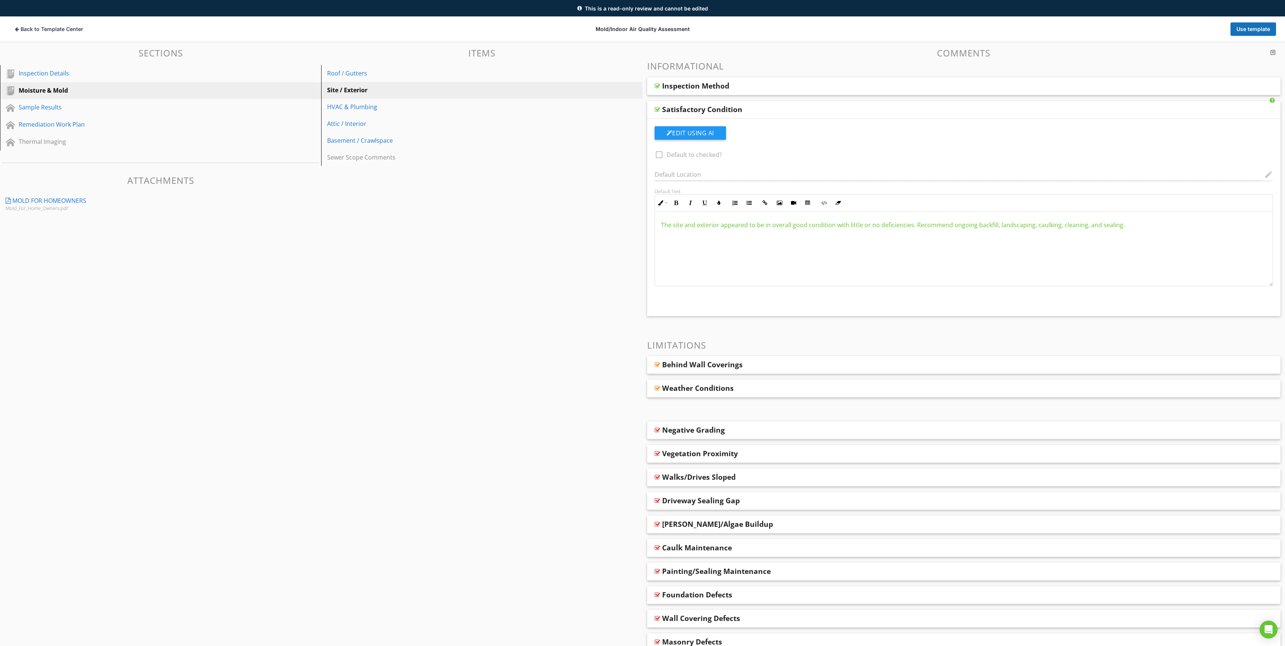
click at [706, 112] on div "Satisfactory Condition" at bounding box center [702, 109] width 80 height 9
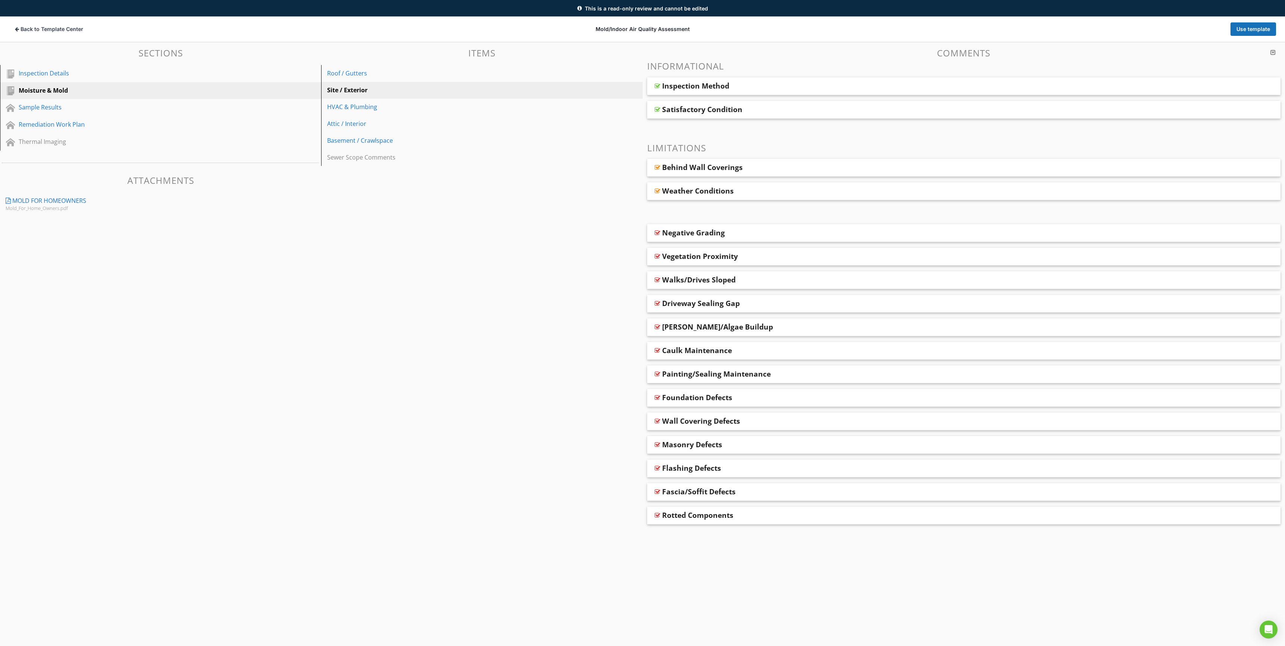
click at [710, 171] on div "Behind Wall Coverings" at bounding box center [702, 167] width 81 height 9
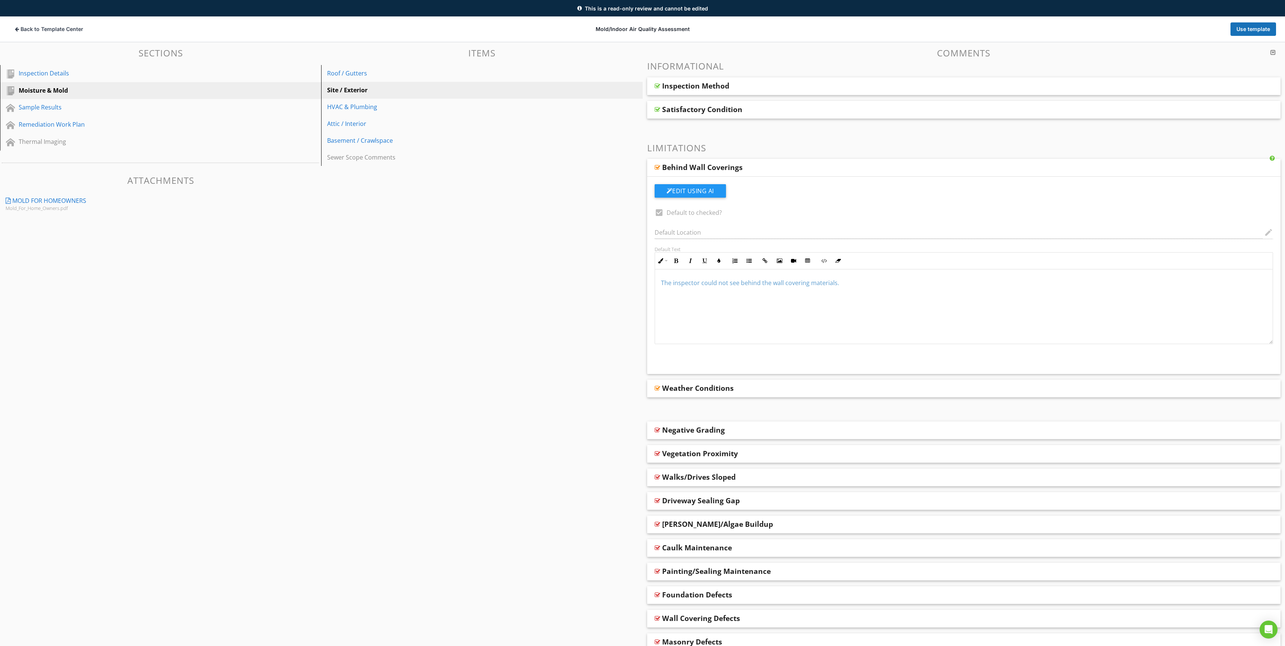
click at [710, 171] on div "Behind Wall Coverings" at bounding box center [702, 167] width 81 height 9
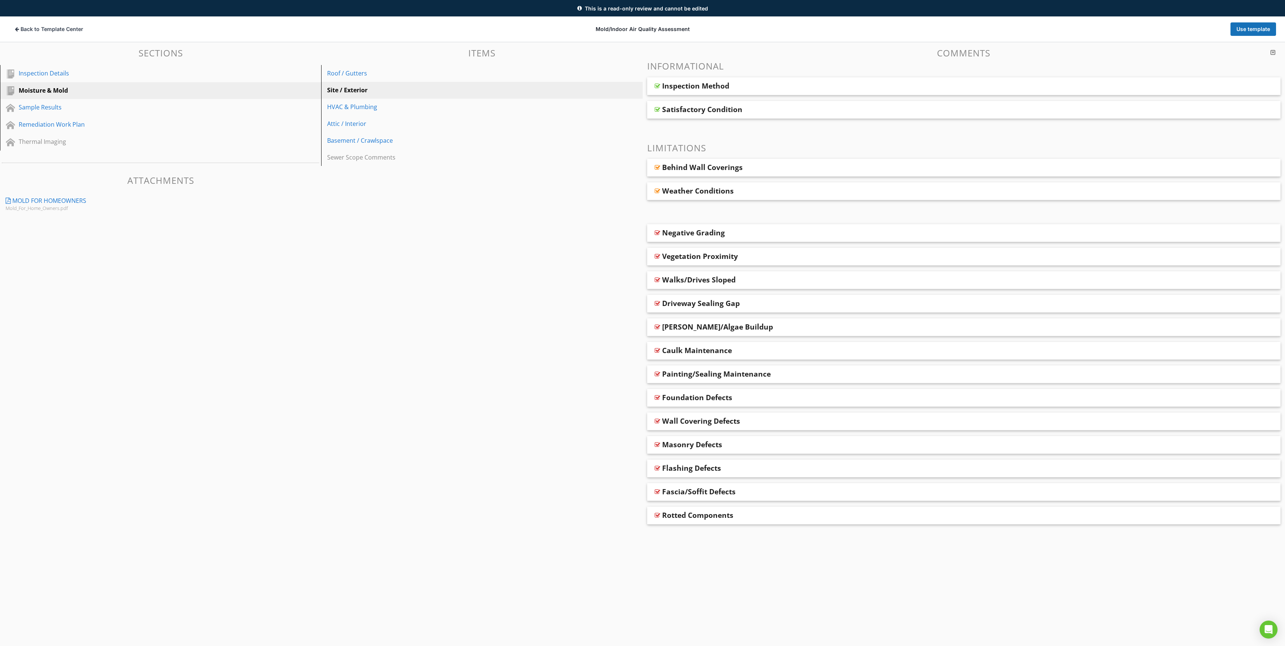
click at [710, 194] on div "Weather Conditions" at bounding box center [698, 190] width 72 height 9
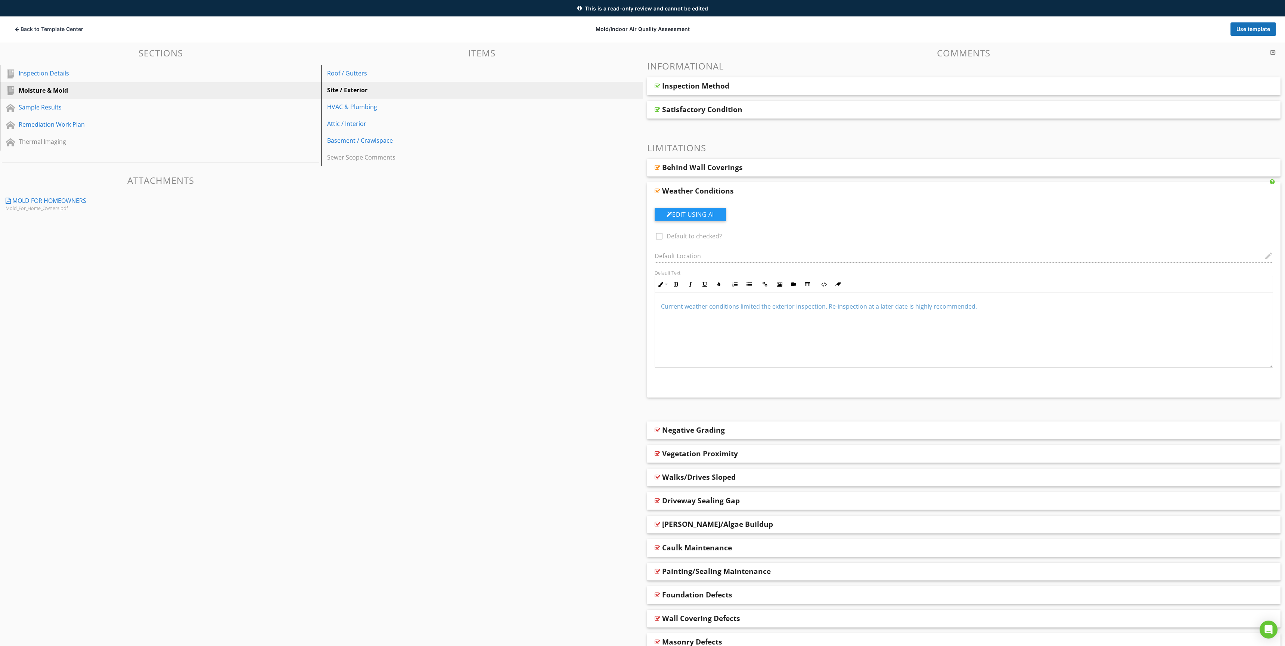
click at [710, 194] on div "Weather Conditions" at bounding box center [698, 190] width 72 height 9
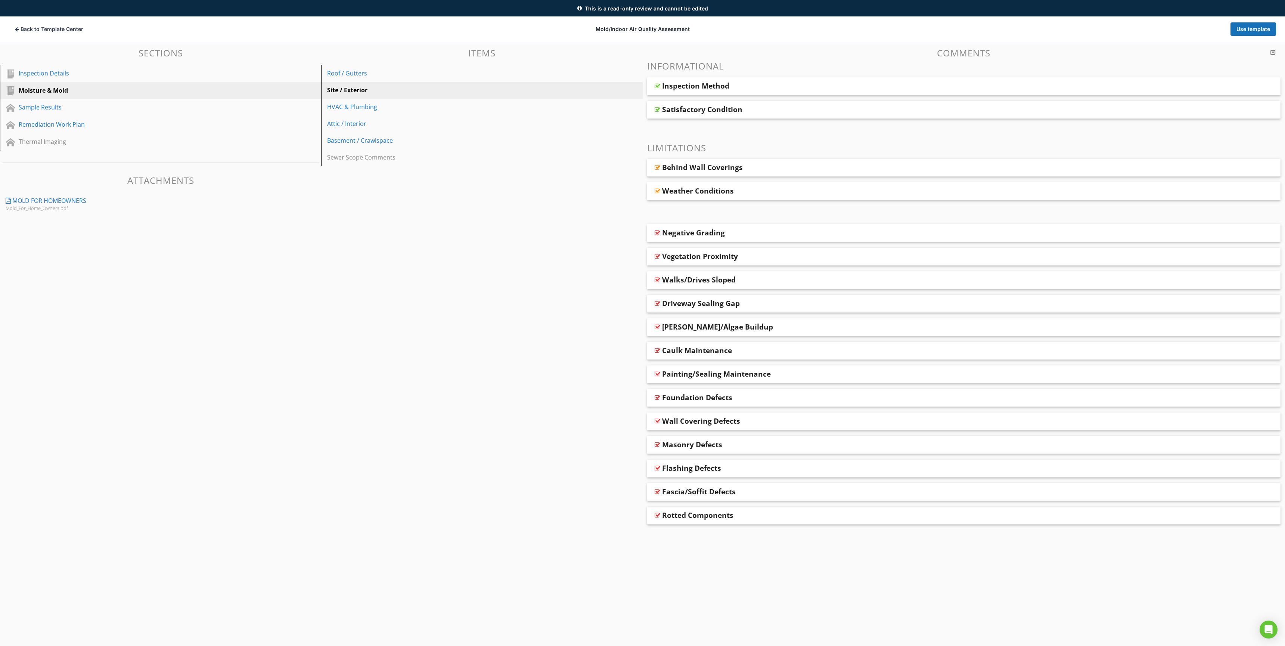
click at [713, 240] on div "Negative Grading" at bounding box center [964, 233] width 634 height 18
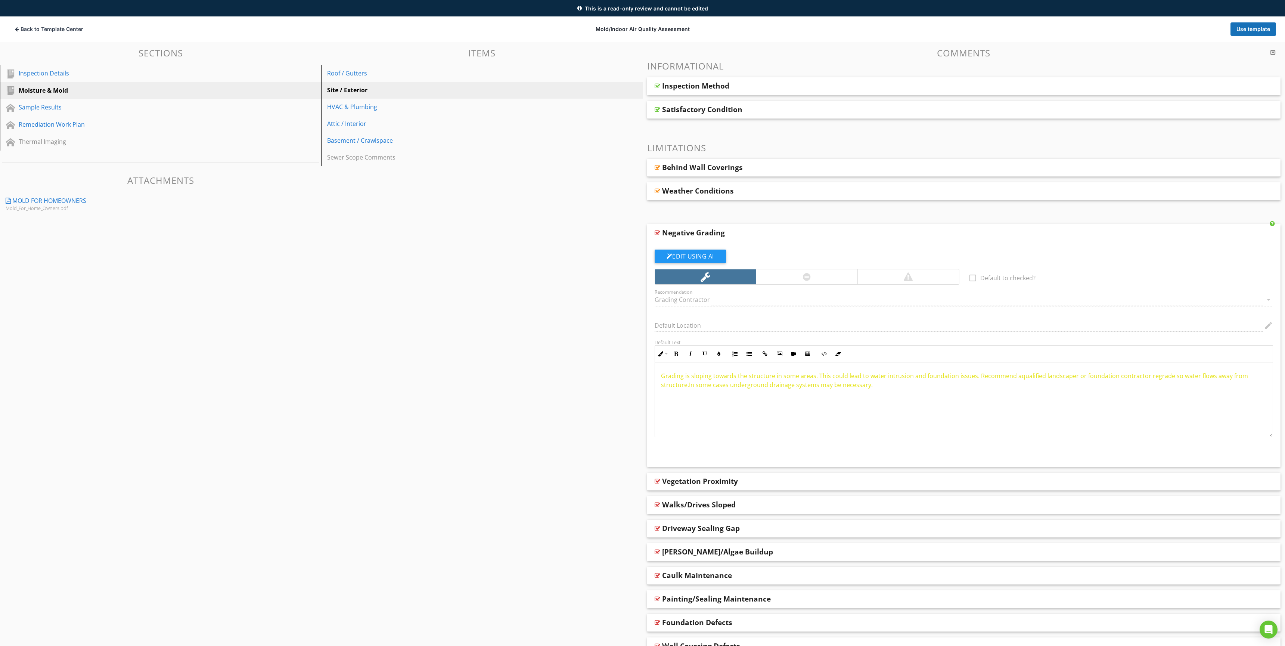
click at [712, 238] on div "Negative Grading" at bounding box center [964, 233] width 634 height 18
type textarea "<p><span style="color: rgb(229, 227, 24);">Grading is sloping towards the struc…"
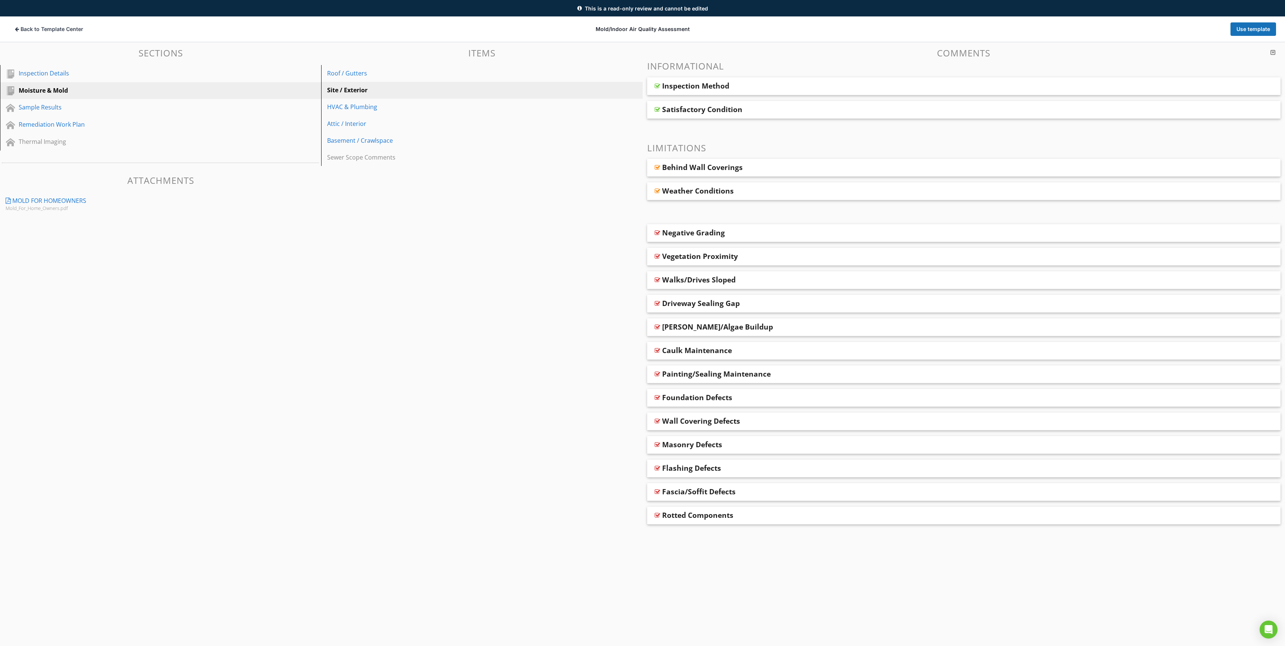
click at [712, 259] on div "Vegetation Proximity" at bounding box center [700, 256] width 76 height 9
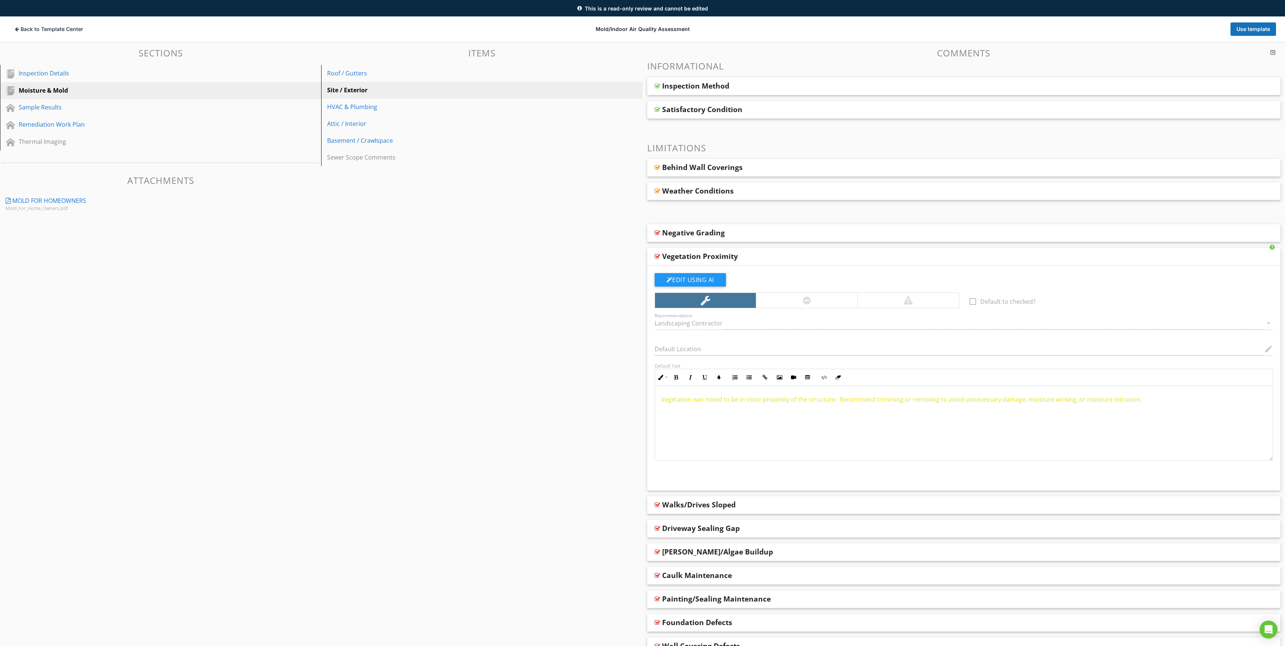
click at [712, 259] on div "Vegetation Proximity" at bounding box center [700, 256] width 76 height 9
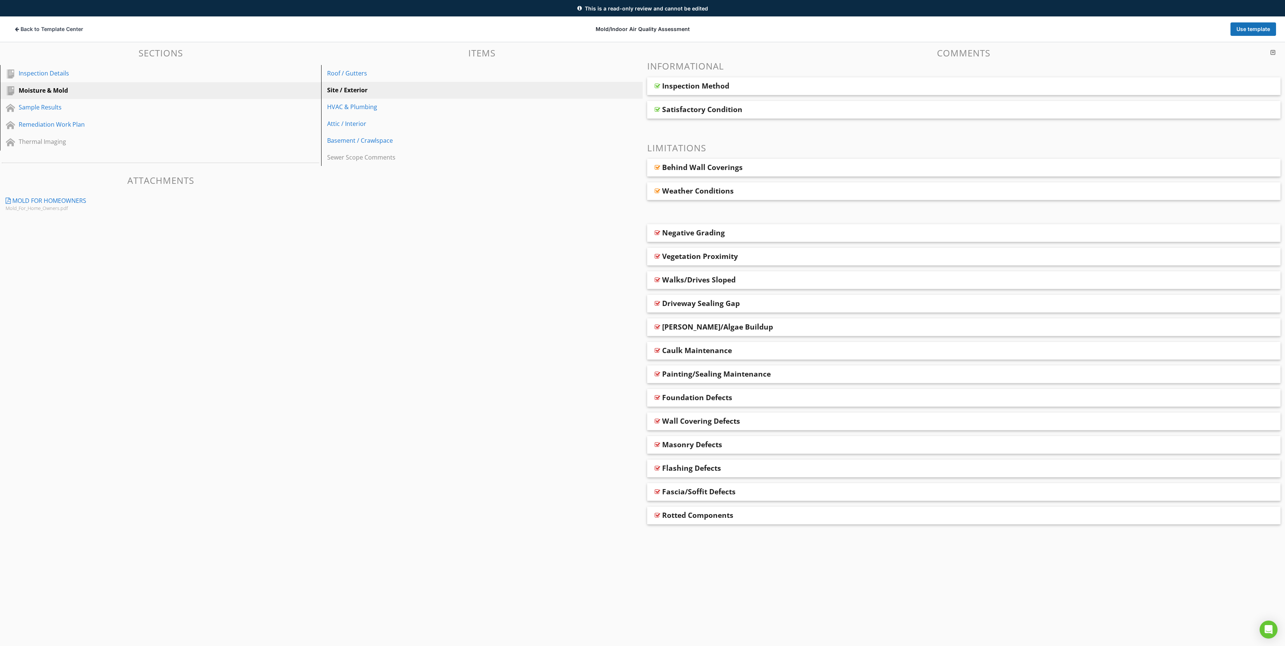
click at [718, 284] on div "Walks/Drives Sloped" at bounding box center [699, 279] width 74 height 9
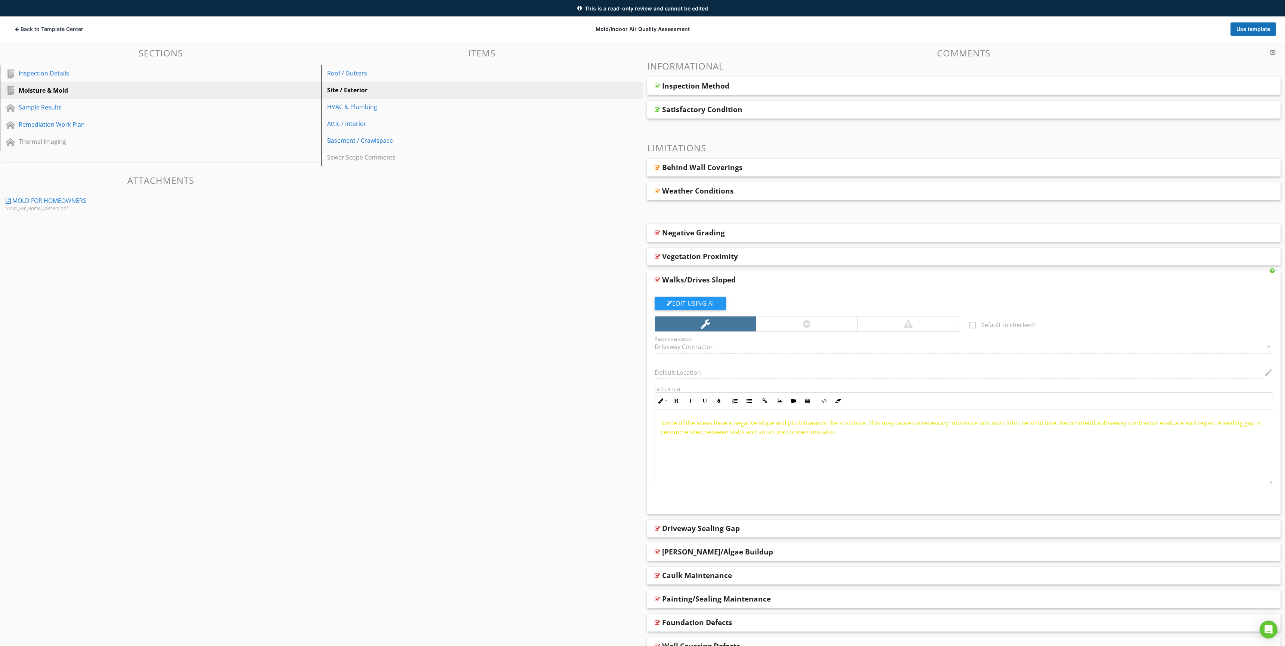
click at [718, 284] on div "Walks/Drives Sloped" at bounding box center [699, 279] width 74 height 9
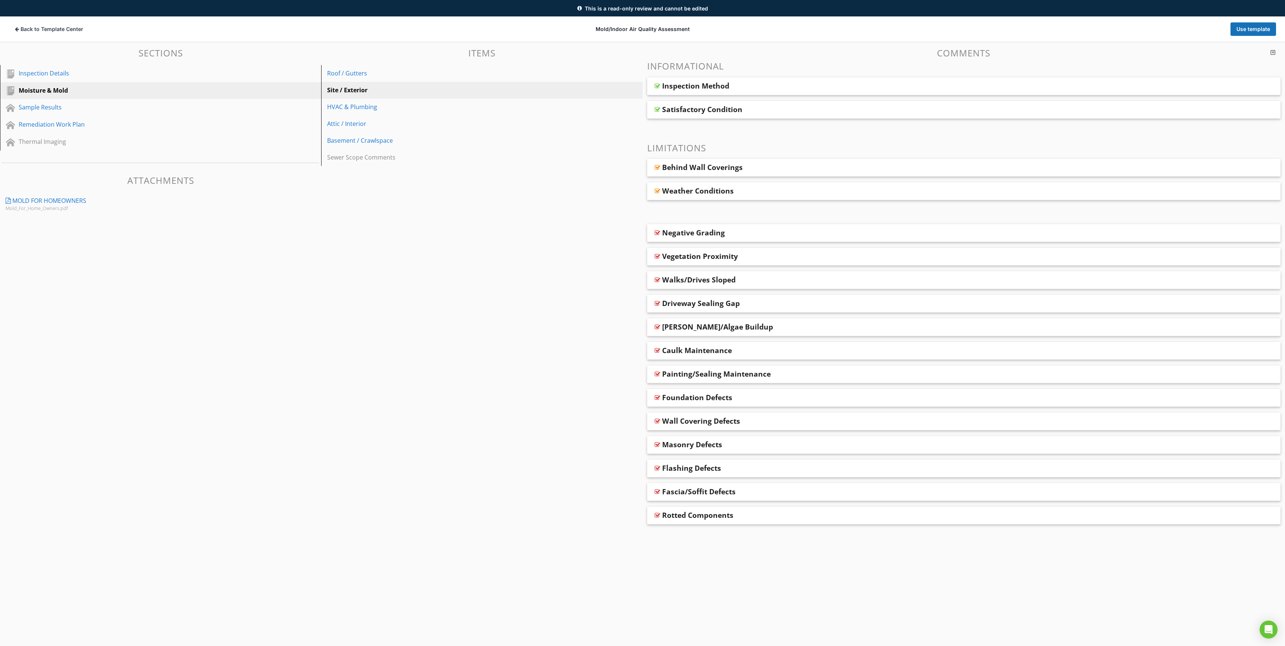
click at [717, 306] on div "Driveway Sealing Gap" at bounding box center [701, 303] width 78 height 9
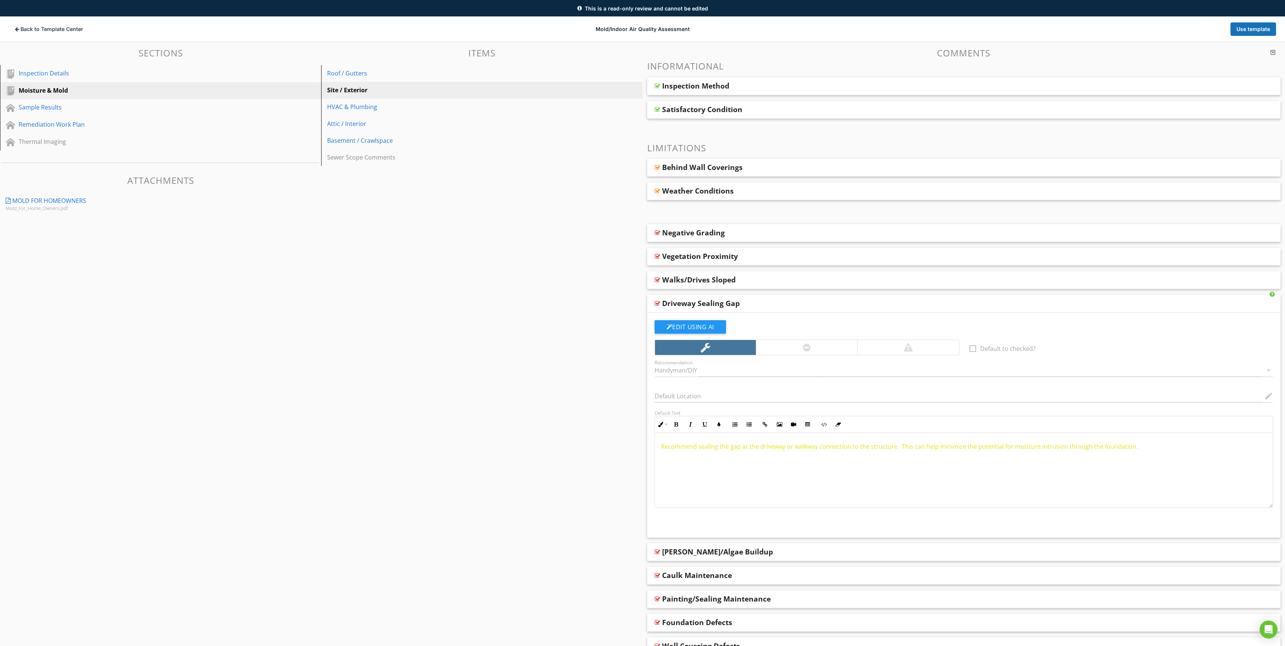
click at [690, 306] on div "Driveway Sealing Gap" at bounding box center [701, 303] width 78 height 9
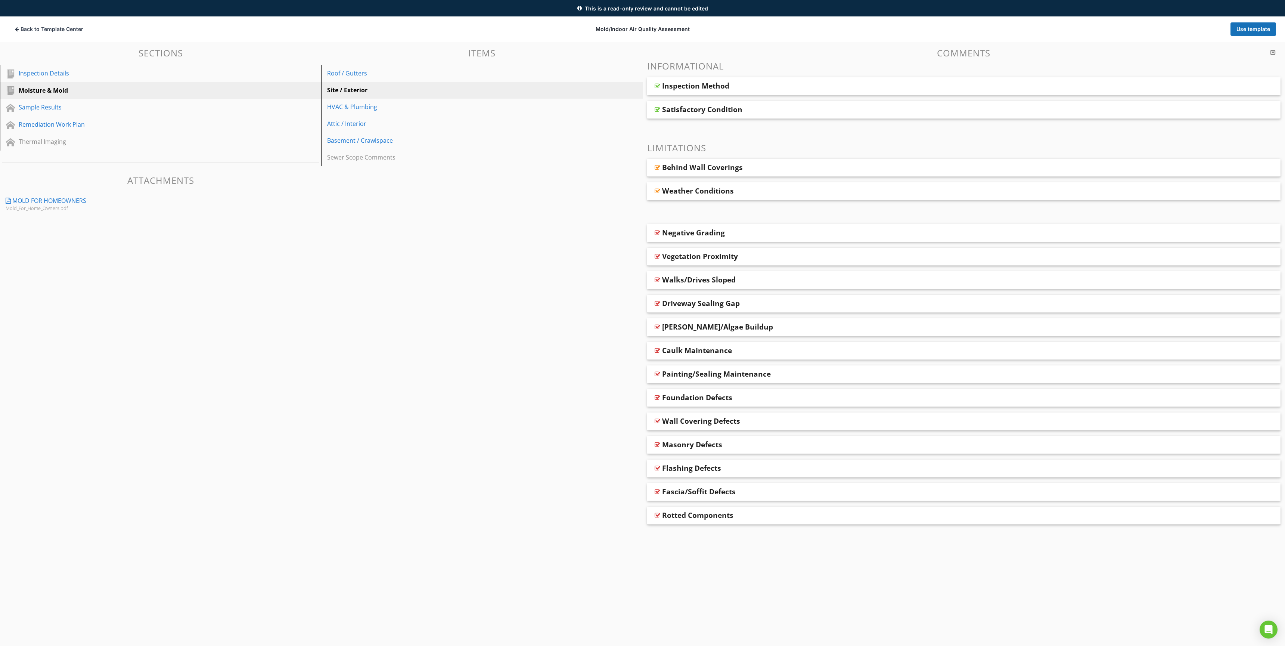
click at [690, 329] on div "Moss/Algae Buildup" at bounding box center [717, 326] width 111 height 9
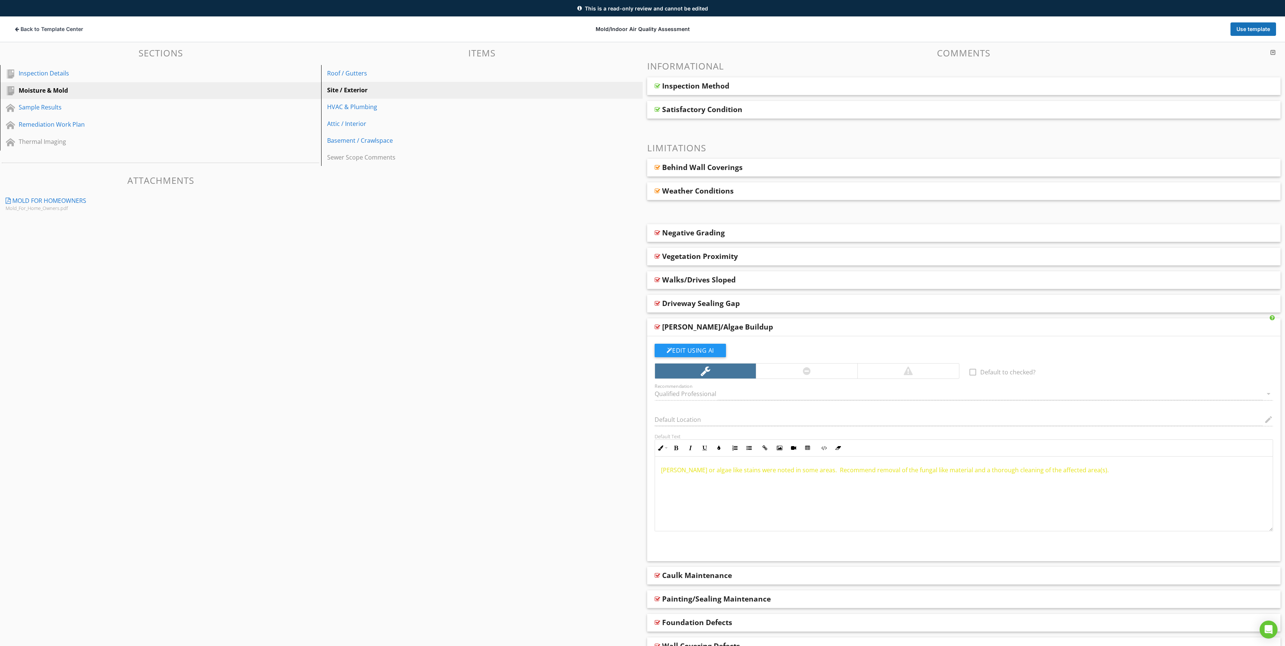
click at [690, 329] on div "Moss/Algae Buildup" at bounding box center [717, 326] width 111 height 9
